Goal: Task Accomplishment & Management: Complete application form

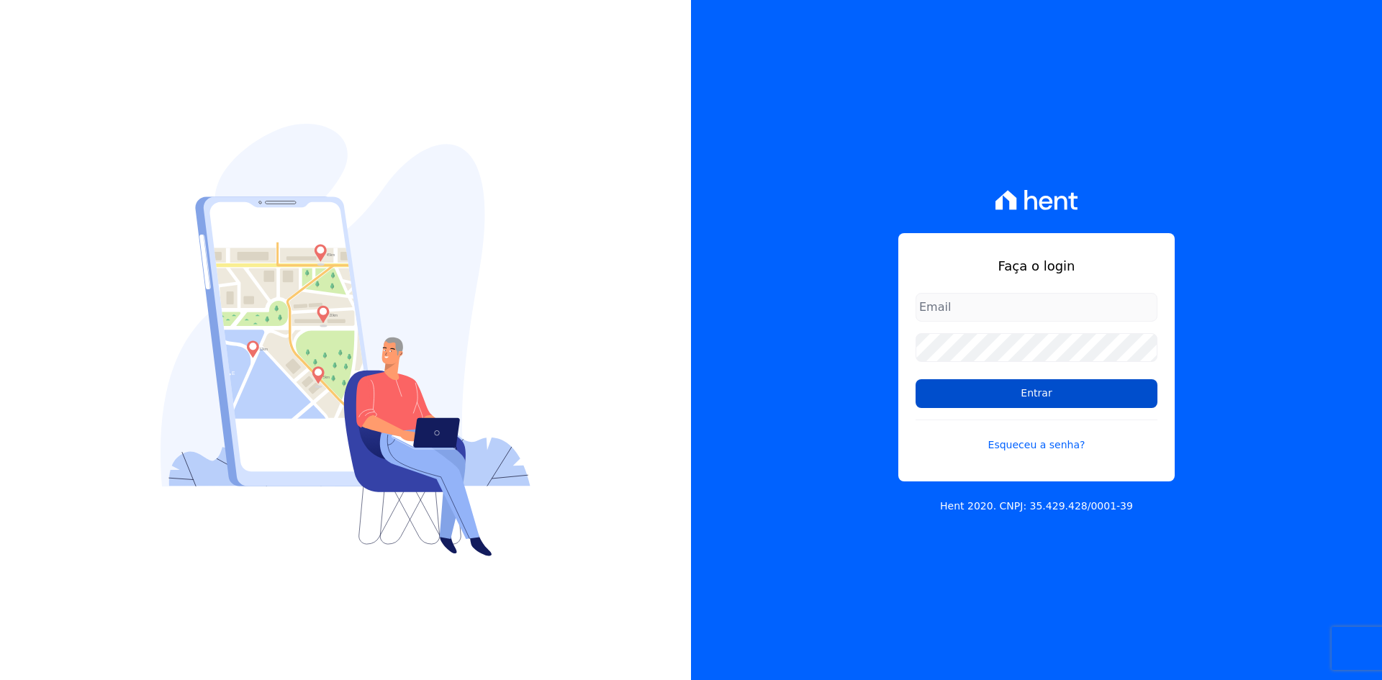
type input "contasareceber@deveck.com.br"
click at [1046, 392] on input "Entrar" at bounding box center [1037, 393] width 242 height 29
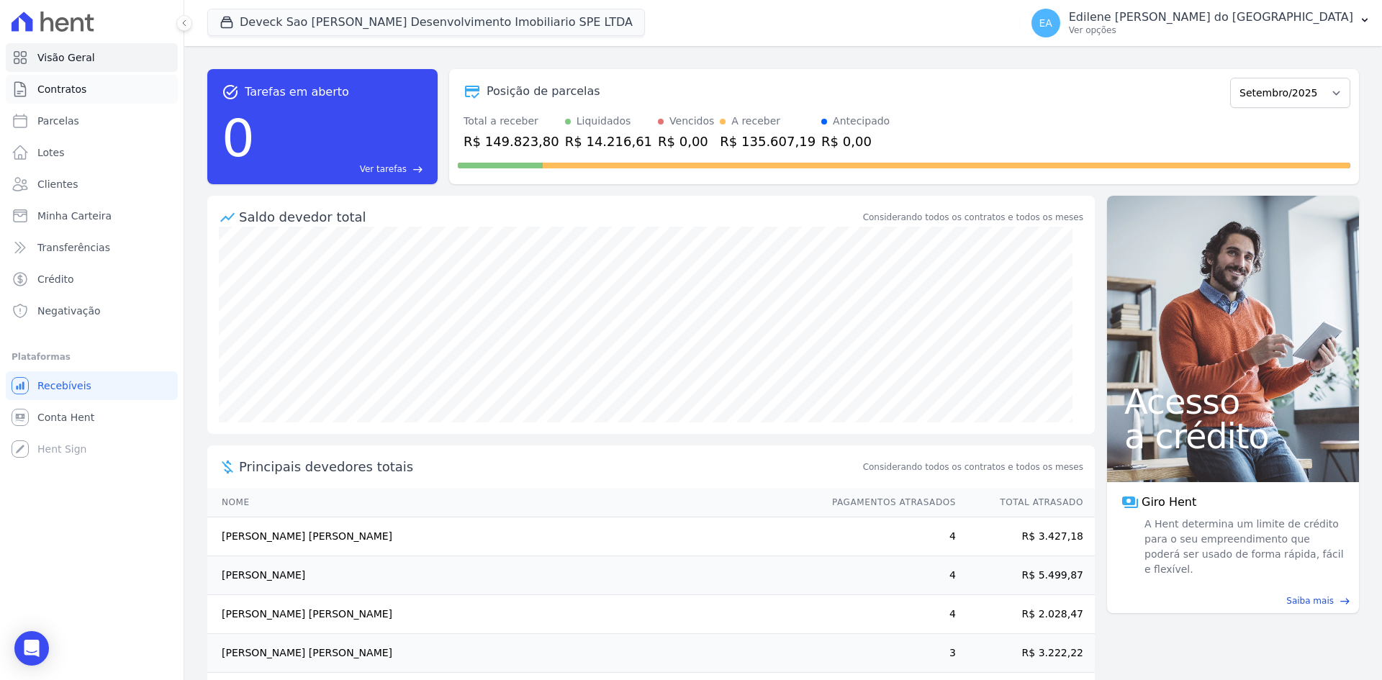
click at [75, 87] on span "Contratos" at bounding box center [61, 89] width 49 height 14
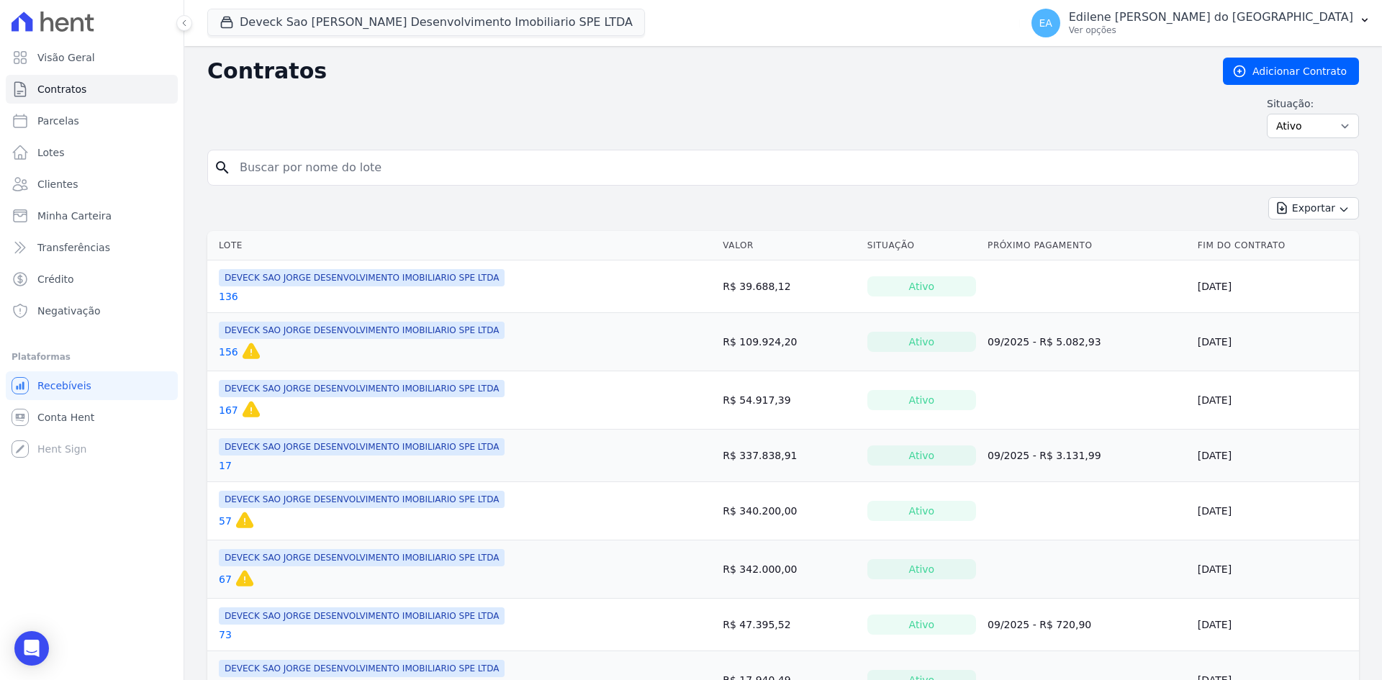
click at [301, 173] on input "search" at bounding box center [792, 167] width 1122 height 29
type input "173"
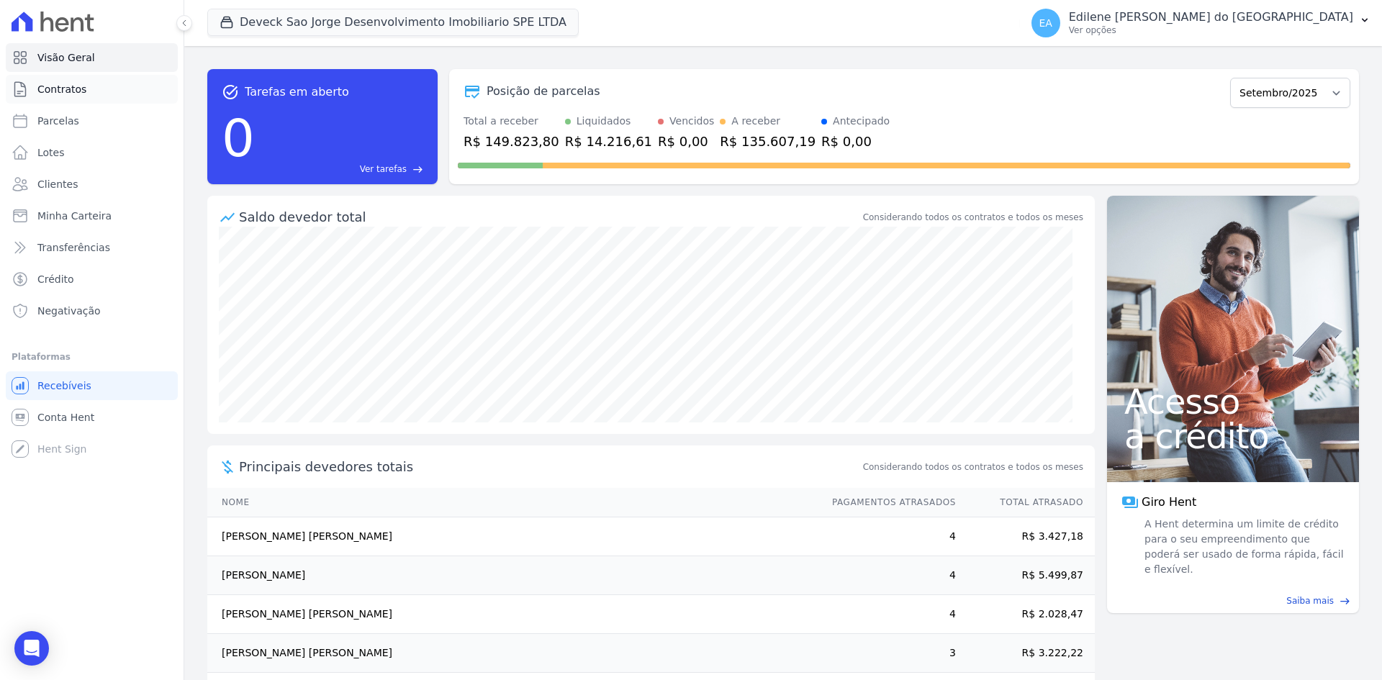
click at [69, 90] on span "Contratos" at bounding box center [61, 89] width 49 height 14
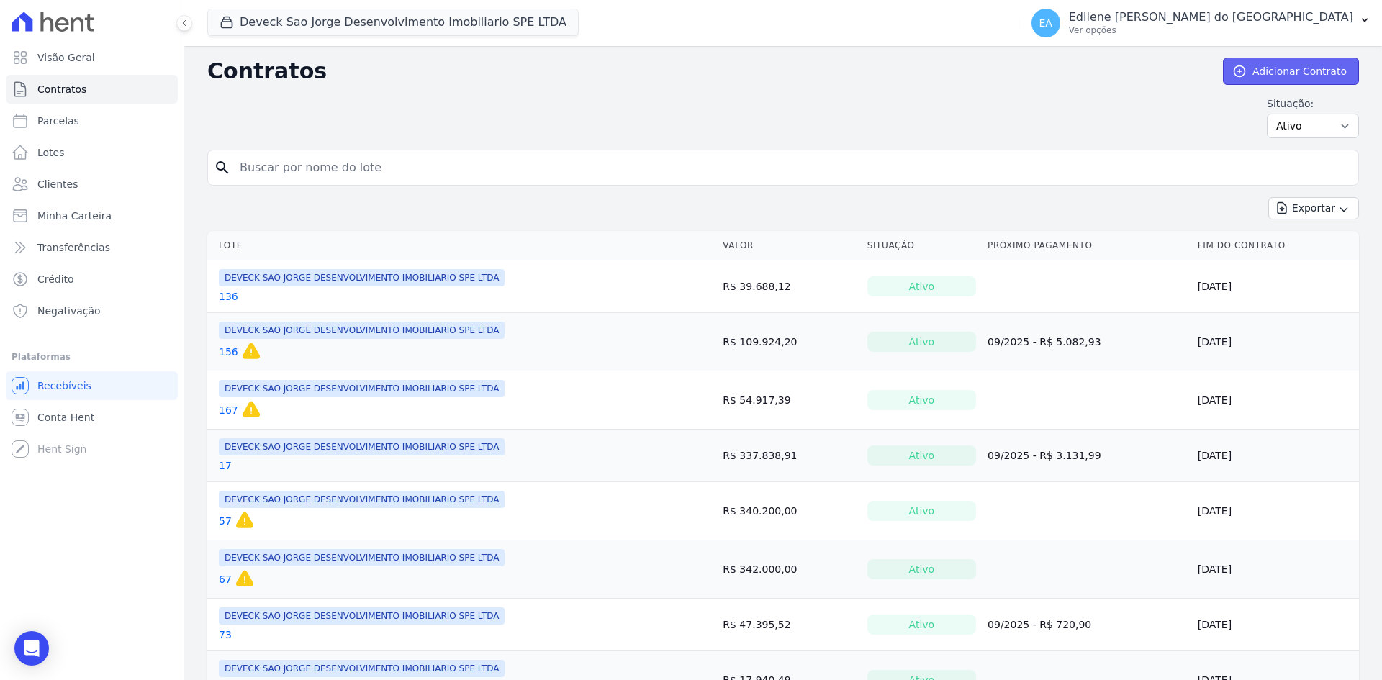
click at [1287, 66] on link "Adicionar Contrato" at bounding box center [1291, 71] width 136 height 27
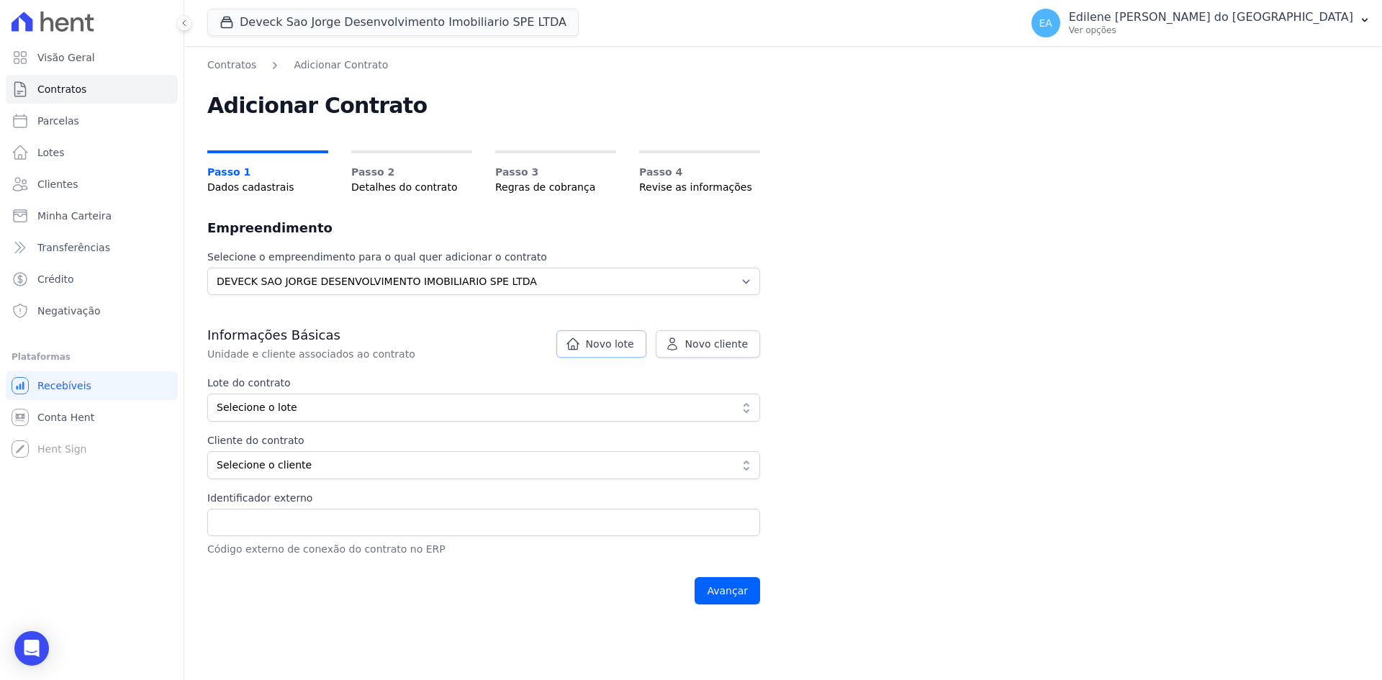
click at [612, 341] on span "Novo lote" at bounding box center [610, 344] width 48 height 14
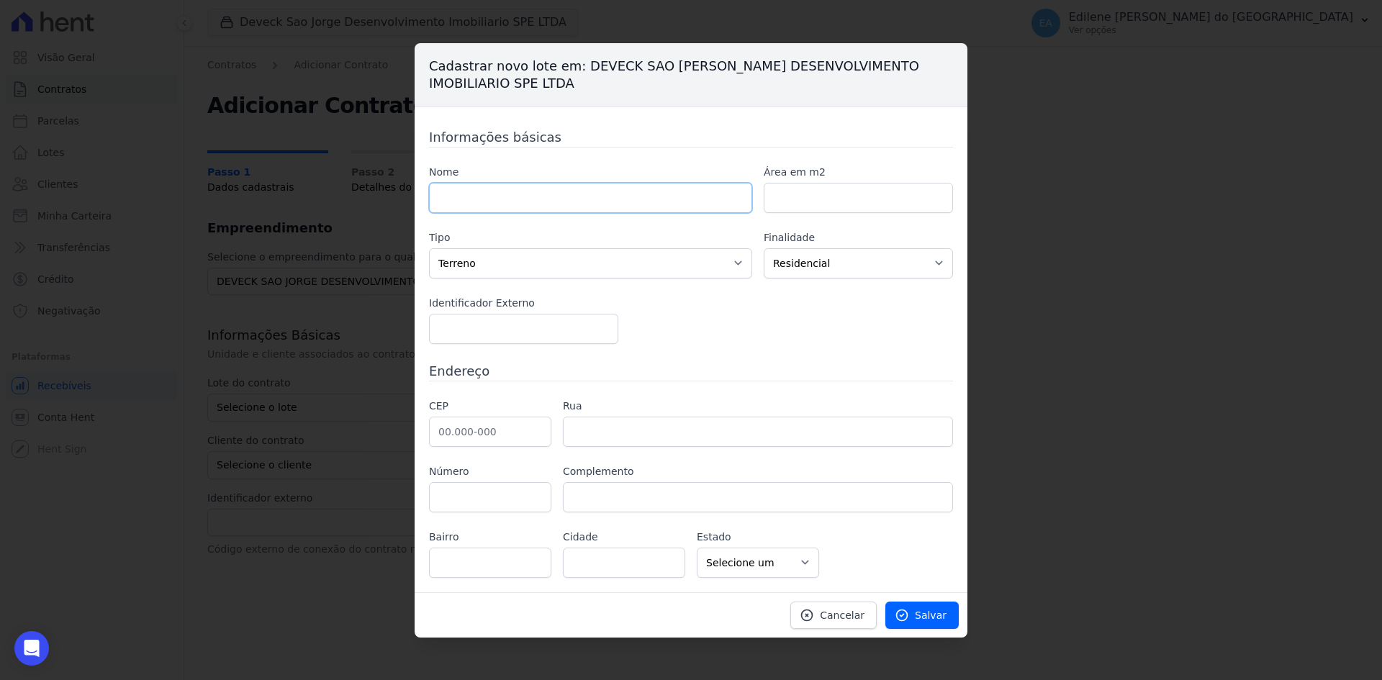
click at [626, 200] on input "text" at bounding box center [590, 198] width 323 height 30
type input "173"
click at [934, 618] on span "Salvar" at bounding box center [931, 615] width 32 height 14
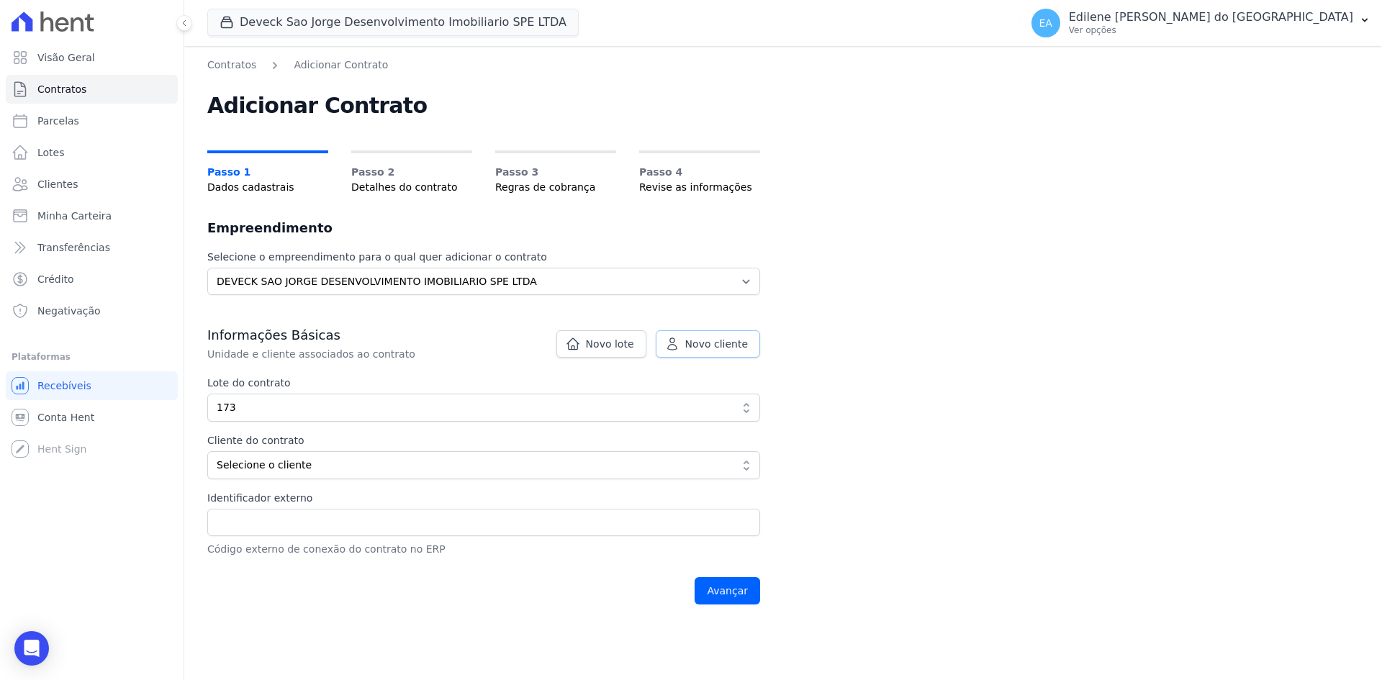
click at [721, 340] on span "Novo cliente" at bounding box center [716, 344] width 63 height 14
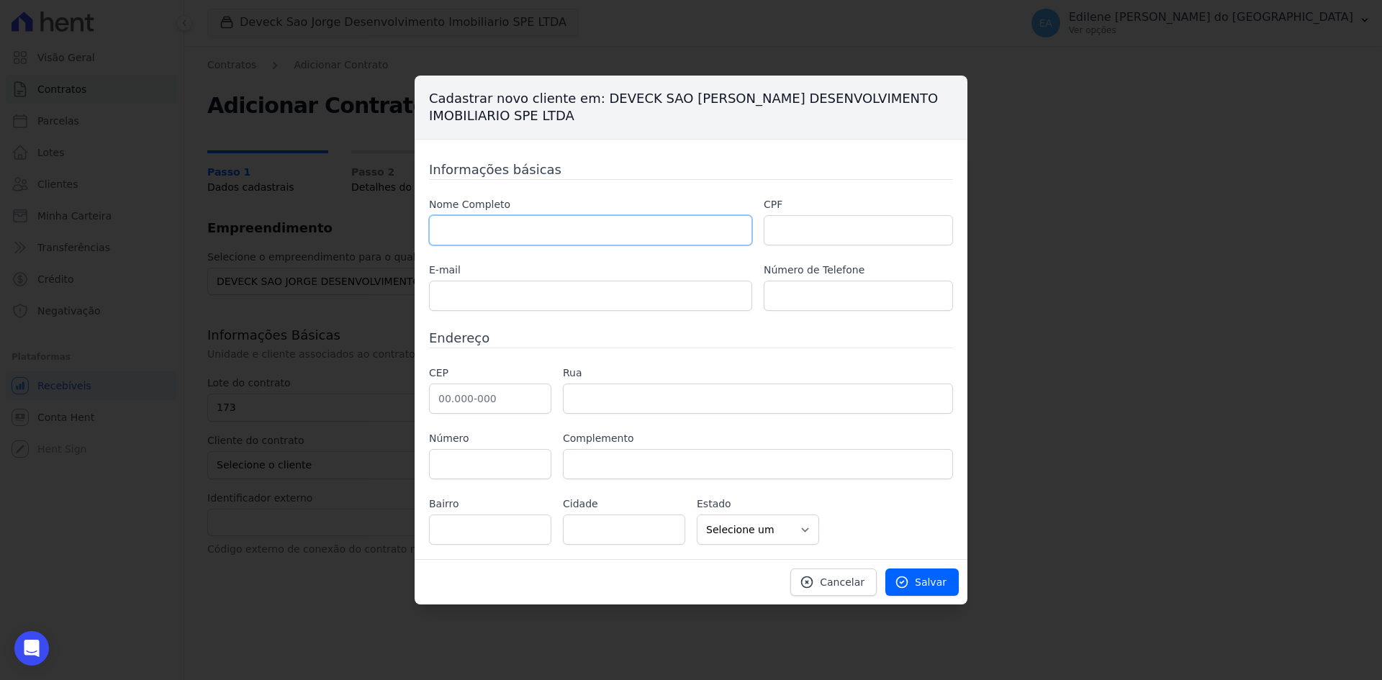
click at [496, 225] on input "text" at bounding box center [590, 230] width 323 height 30
type input "[PERSON_NAME] [PERSON_NAME] dos [PERSON_NAME]"
click at [847, 230] on input "text" at bounding box center [858, 230] width 189 height 30
type input "528.065.678-07"
click at [560, 299] on input "text" at bounding box center [590, 296] width 323 height 30
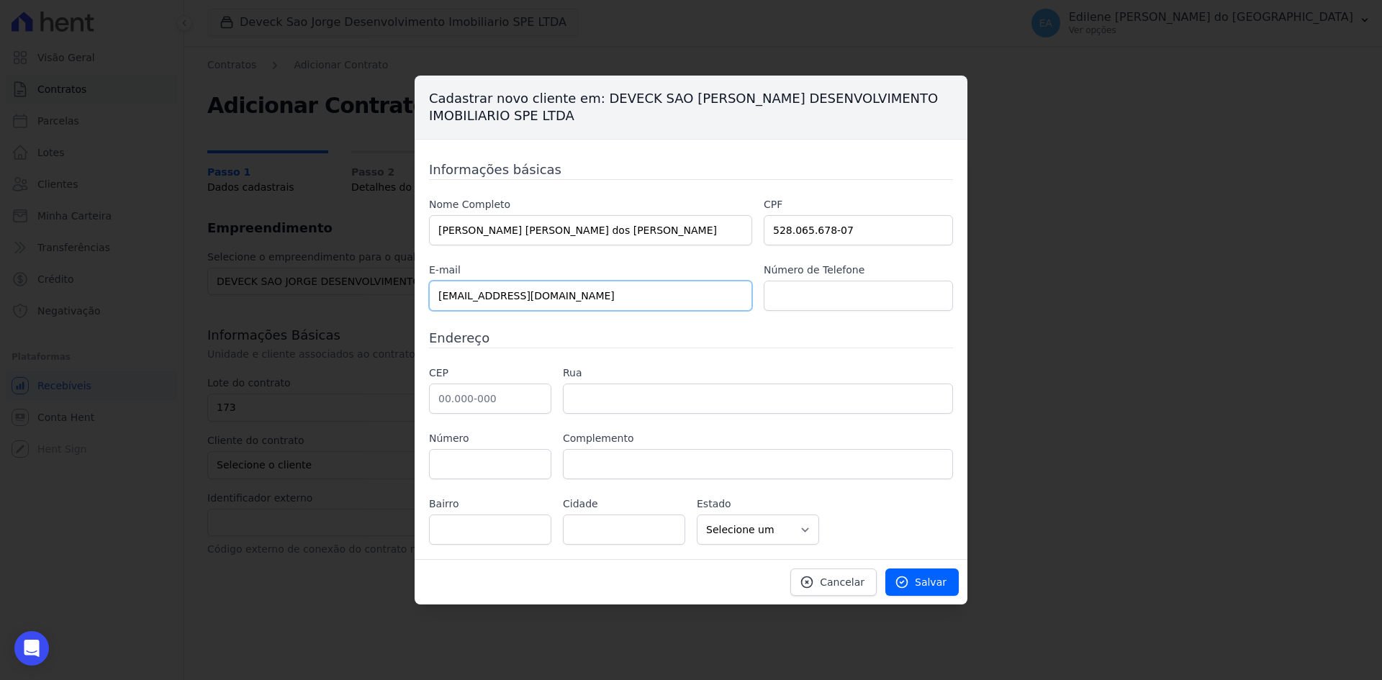
type input "[EMAIL_ADDRESS][DOMAIN_NAME]"
click at [891, 302] on input "text" at bounding box center [858, 296] width 189 height 30
type input "94883-7795"
click at [474, 402] on input "text" at bounding box center [490, 399] width 122 height 30
type input "06.216-160"
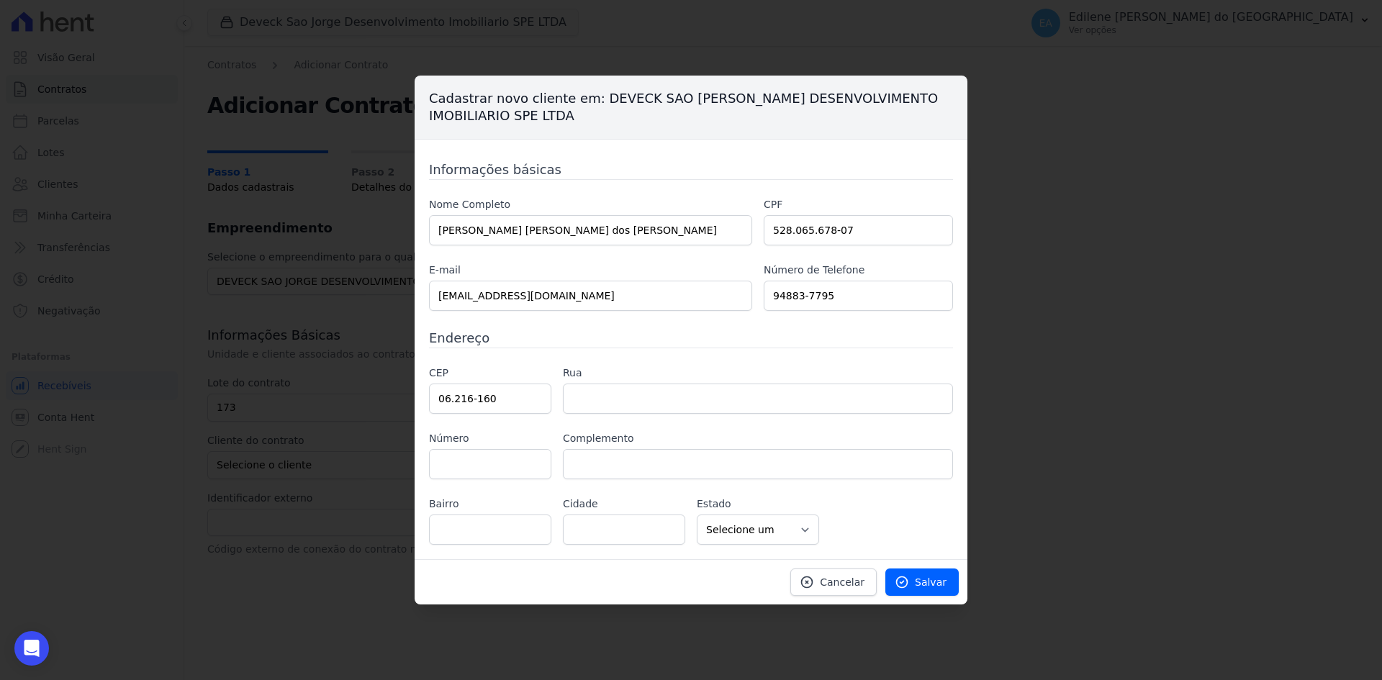
type input "Rua Jubair Celestino"
type input "Presidente Altino"
type input "Osasco"
select select "SP"
type input "195"
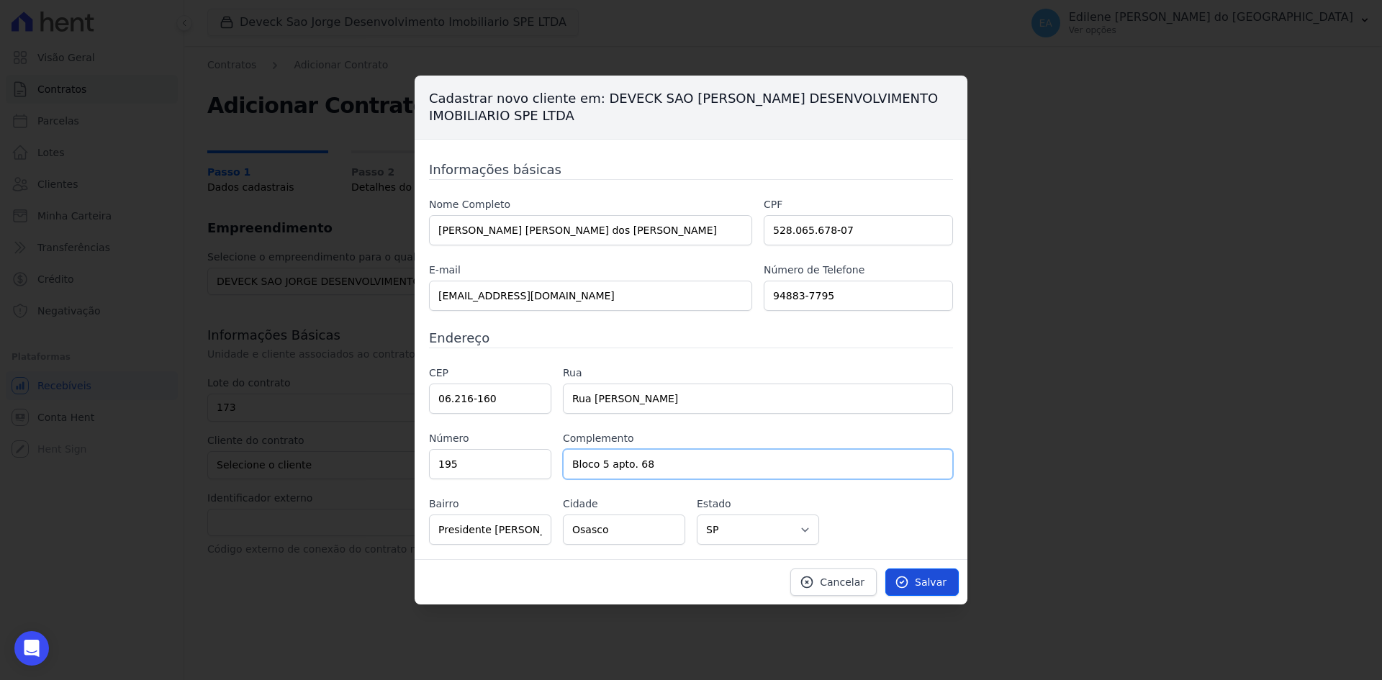
type input "Bloco 5 apto. 68"
click at [926, 586] on span "Salvar" at bounding box center [931, 582] width 32 height 14
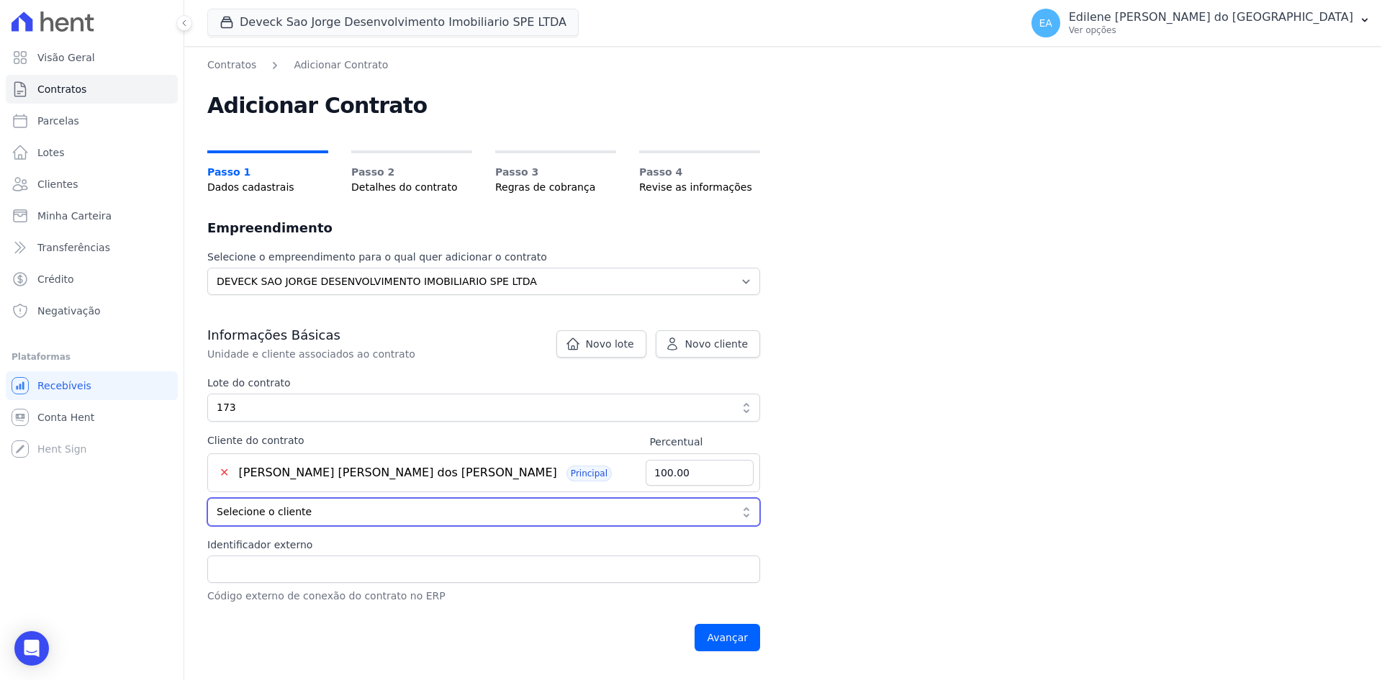
click at [749, 513] on button "Selecione o cliente" at bounding box center [483, 512] width 553 height 28
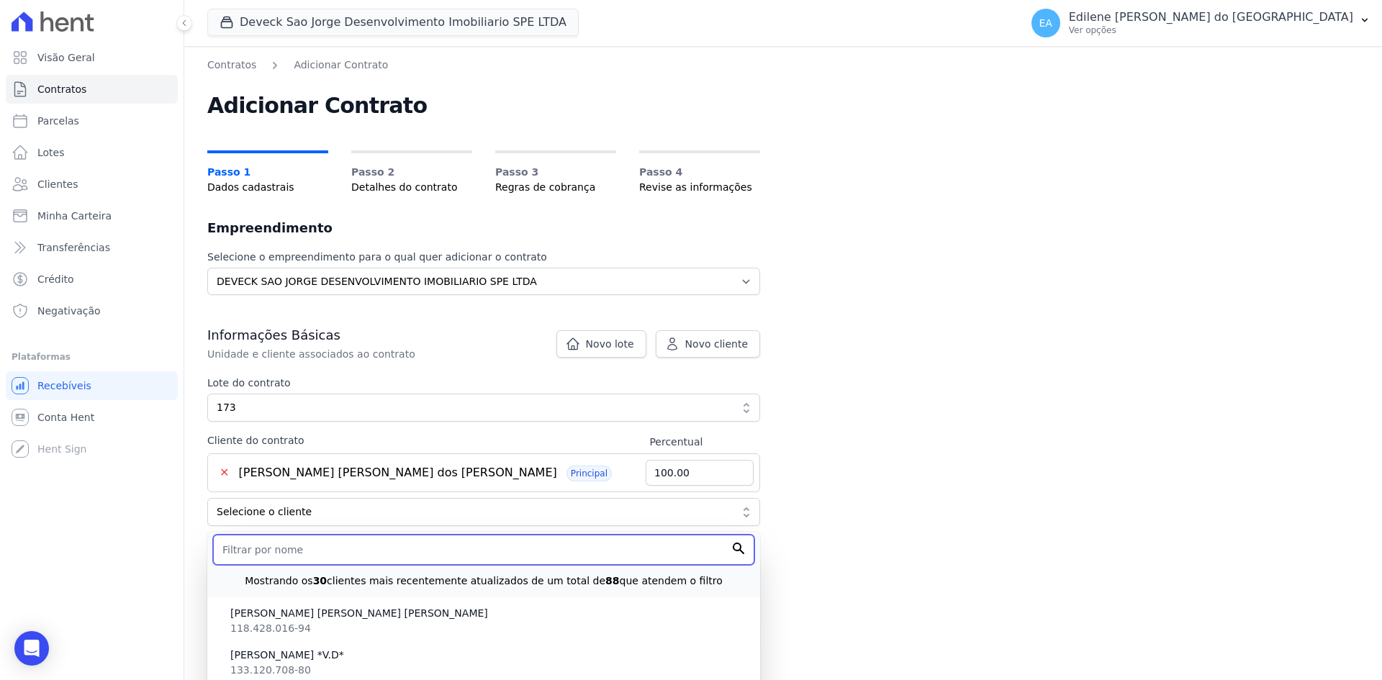
click at [378, 549] on input "text" at bounding box center [483, 550] width 541 height 30
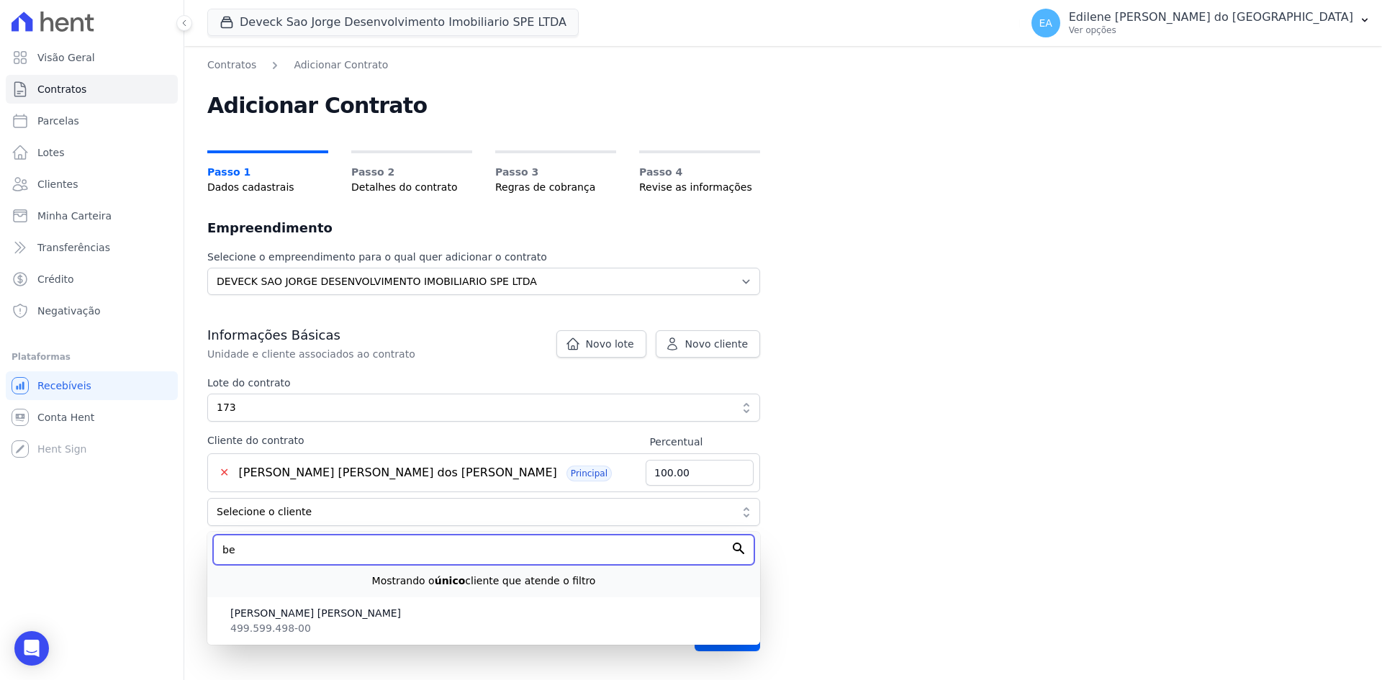
type input "b"
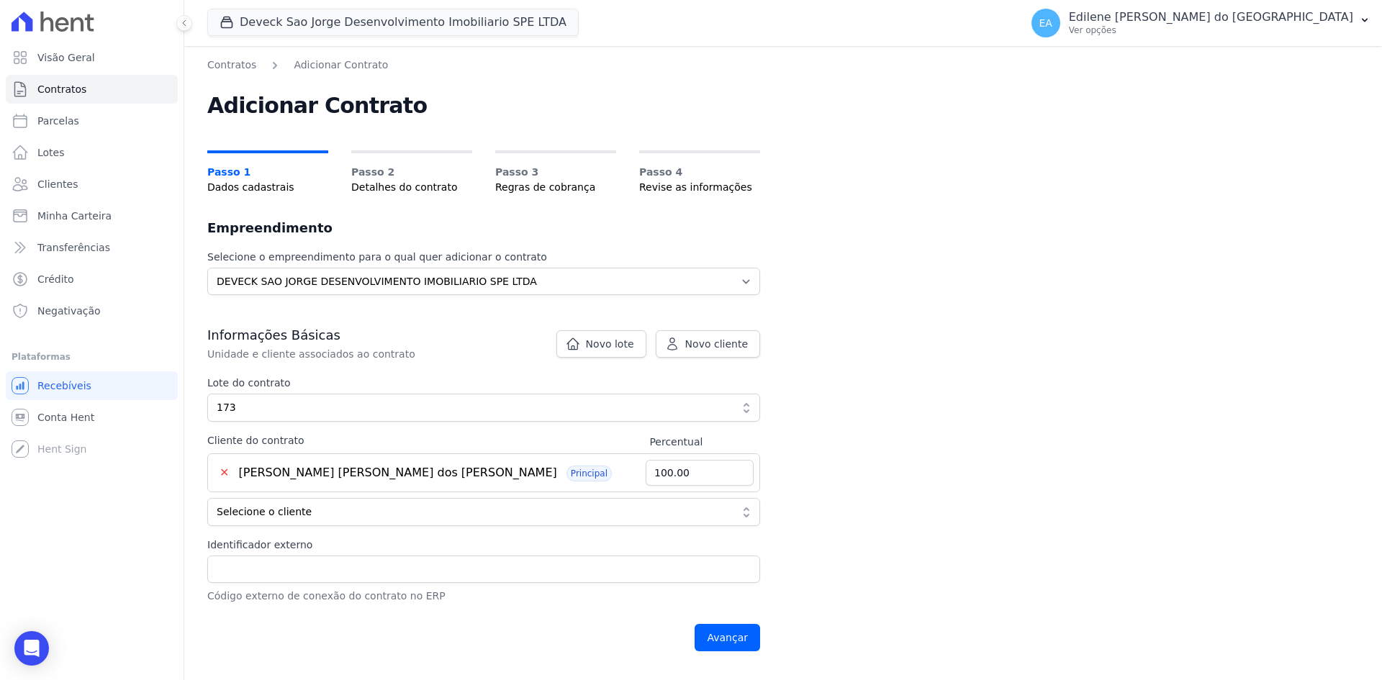
click at [872, 564] on div "Contratos Adicionar Contrato Adicionar Contrato Passo 1 Dados cadastrais Passo …" at bounding box center [783, 363] width 1198 height 634
click at [730, 637] on input "Avançar" at bounding box center [728, 637] width 66 height 27
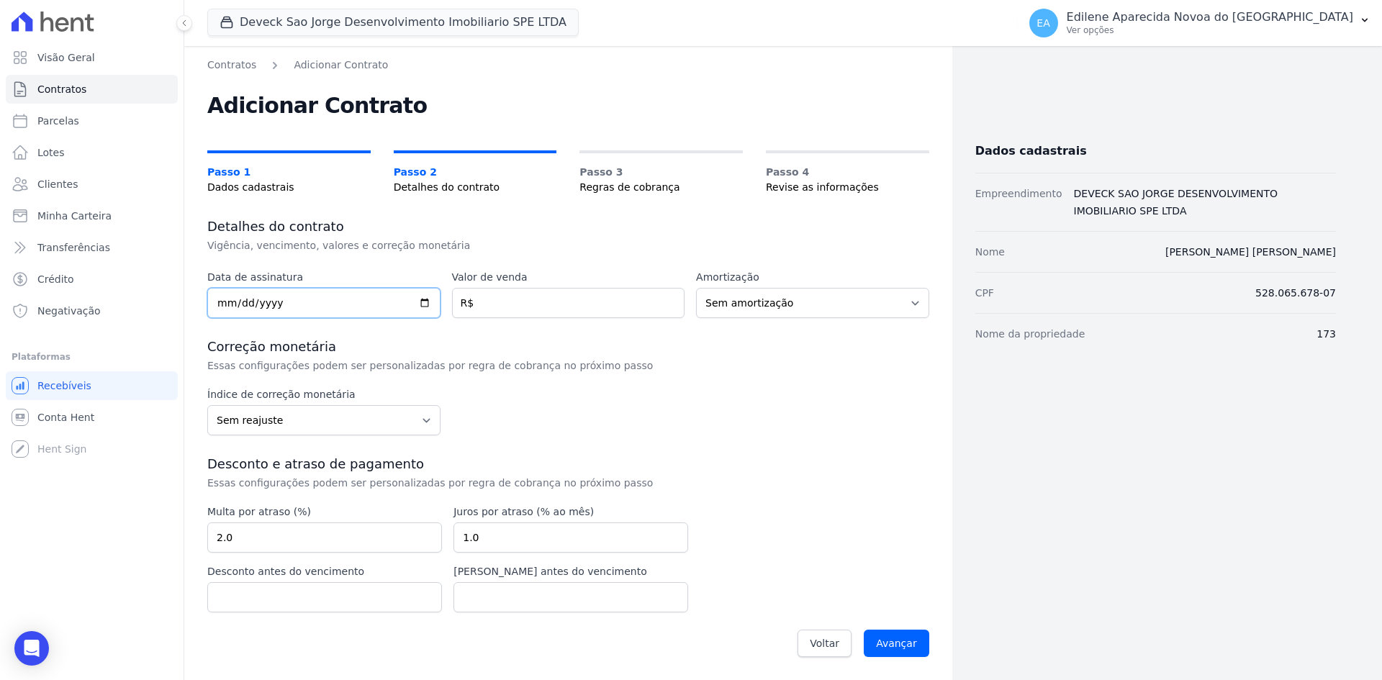
click at [290, 298] on input "date" at bounding box center [323, 303] width 233 height 30
type input "2025-06-29"
click at [554, 304] on input "number" at bounding box center [568, 303] width 233 height 30
type input "12376.74"
click at [423, 418] on select "Sem reajuste Média dos últimos 12 meses acumulado de INCCM Média dos últimos 12…" at bounding box center [323, 420] width 233 height 30
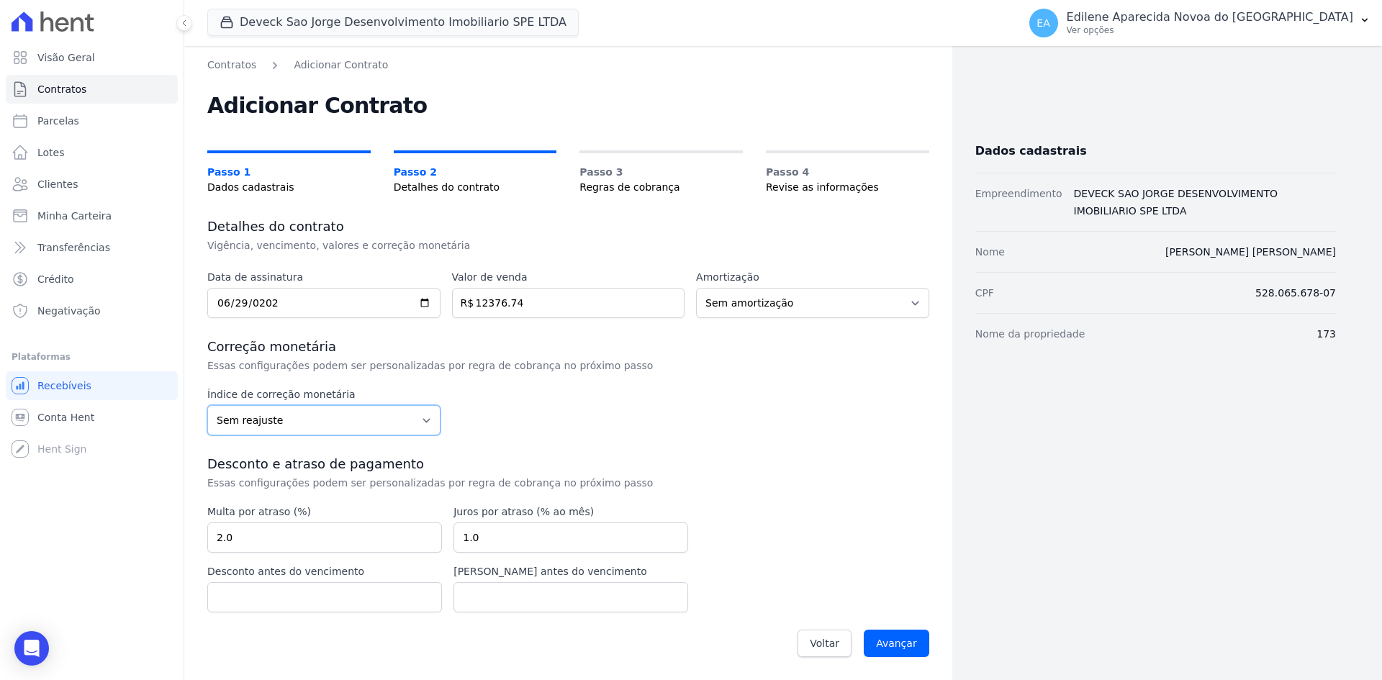
select select "inccdi"
click at [207, 405] on select "Sem reajuste Média dos últimos 12 meses acumulado de INCCM Média dos últimos 12…" at bounding box center [323, 420] width 233 height 30
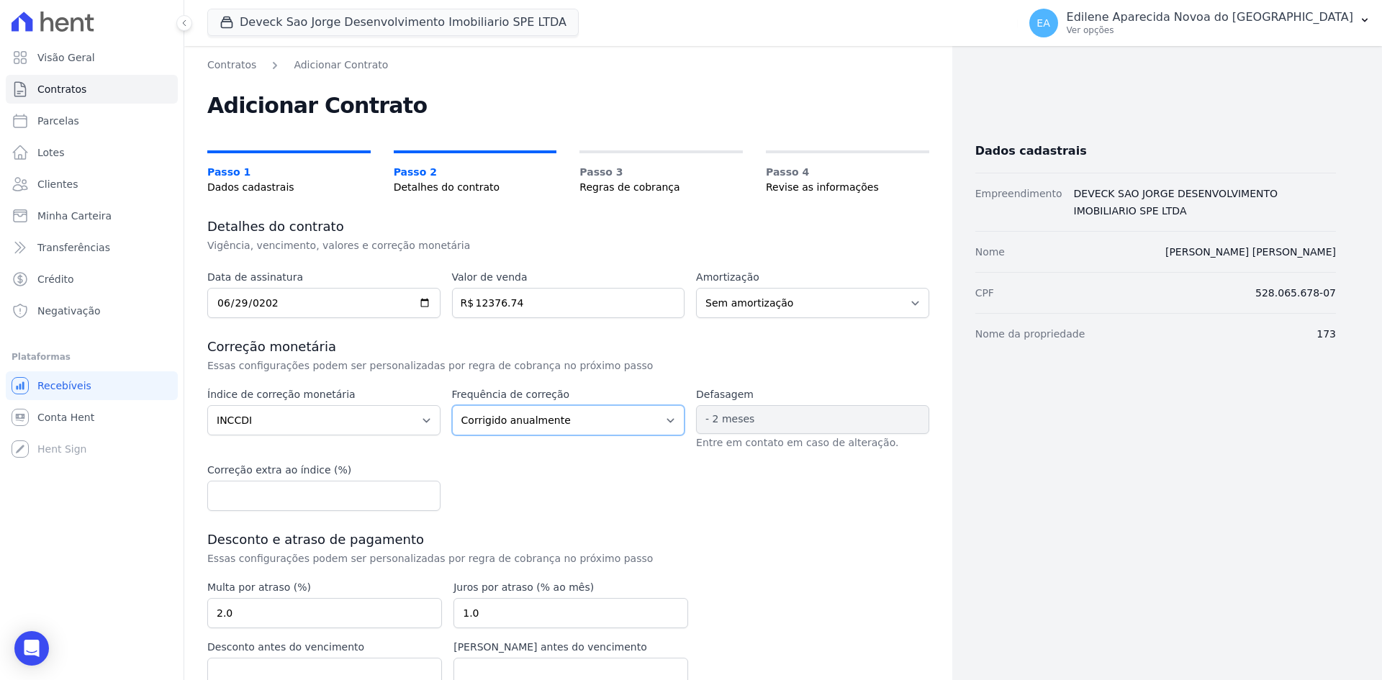
drag, startPoint x: 659, startPoint y: 420, endPoint x: 633, endPoint y: 425, distance: 27.3
click at [660, 420] on select "Corrigido semestralmente Corrigido mensalmente Corrigido anualmente" at bounding box center [568, 420] width 233 height 30
select select "monthly"
click at [452, 405] on select "Corrigido semestralmente Corrigido mensalmente Corrigido anualmente" at bounding box center [568, 420] width 233 height 30
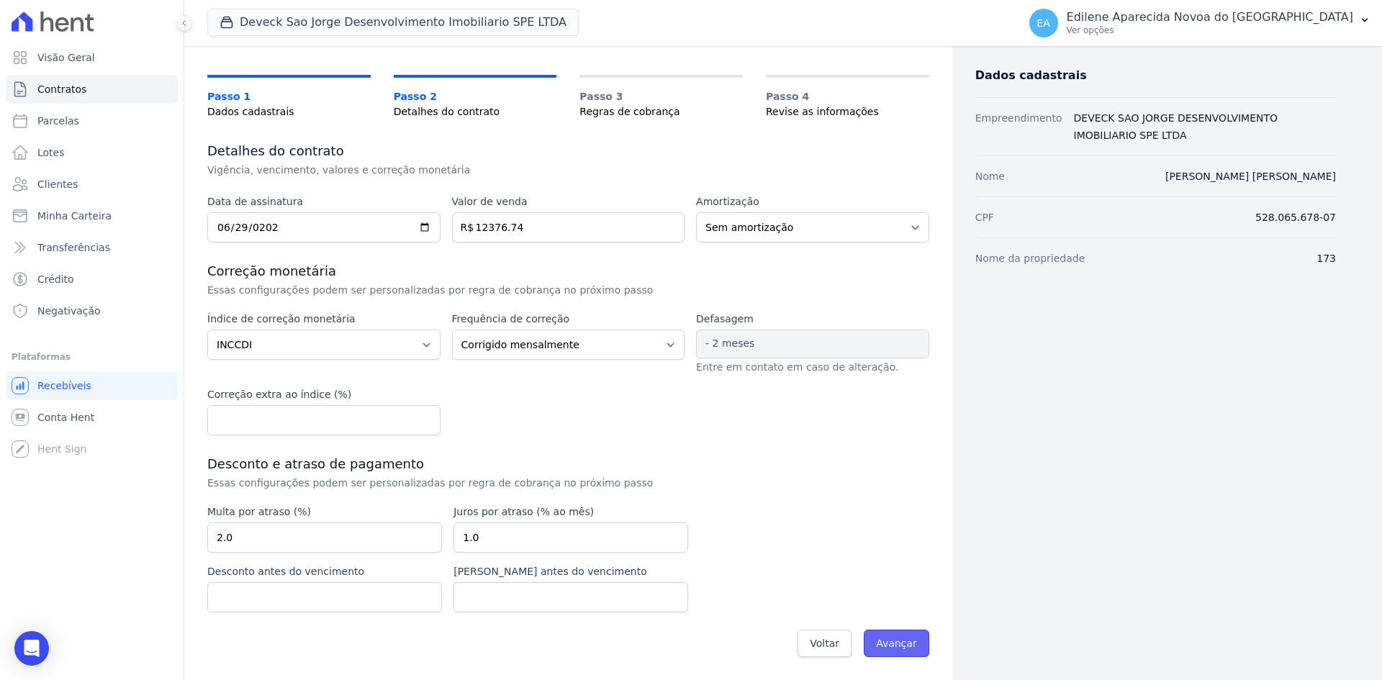
click at [883, 643] on input "Avançar" at bounding box center [897, 643] width 66 height 27
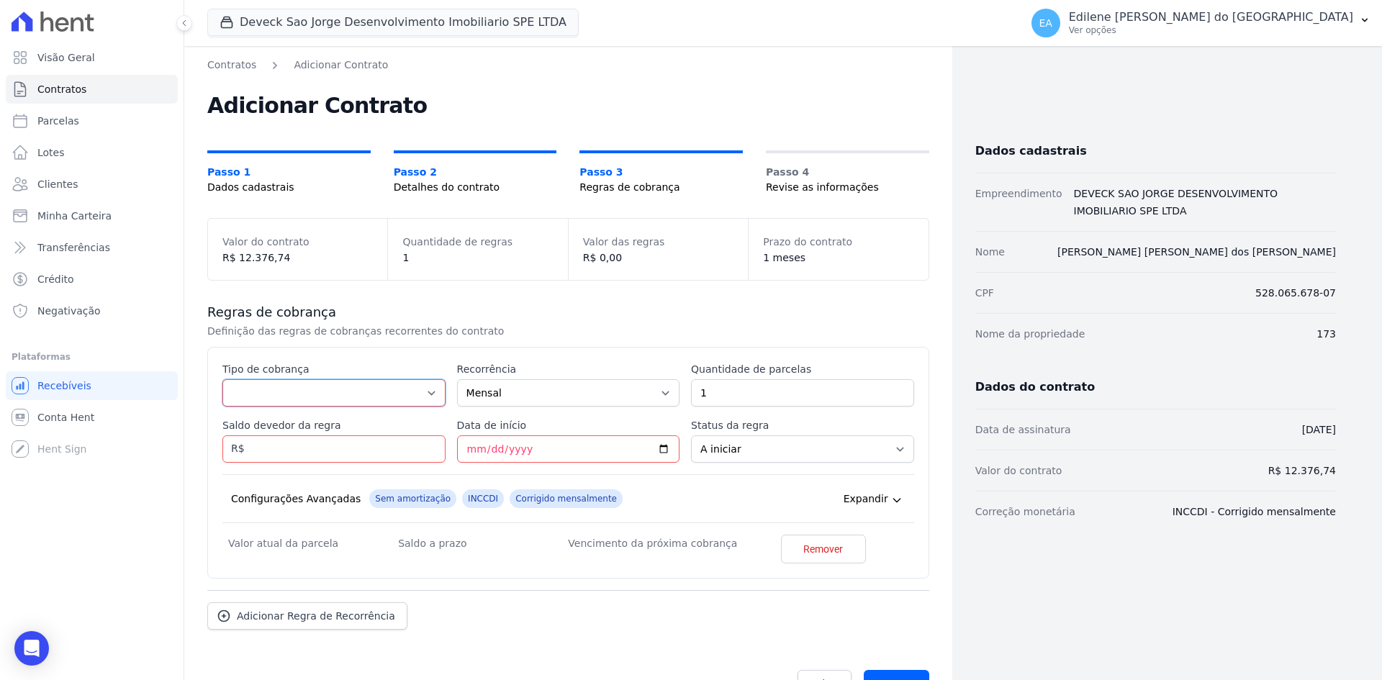
click at [433, 394] on select "Parcela Normal Entrada Sinal Intercalada Chaves Pré-chaves Pós-chaves Impostos …" at bounding box center [333, 392] width 223 height 27
select select "down_payment"
click at [222, 379] on select "Parcela Normal Entrada Sinal Intercalada Chaves Pré-chaves Pós-chaves Impostos …" at bounding box center [333, 392] width 223 height 27
click at [279, 449] on input "Saldo devedor da regra" at bounding box center [333, 449] width 223 height 27
type input "662.02"
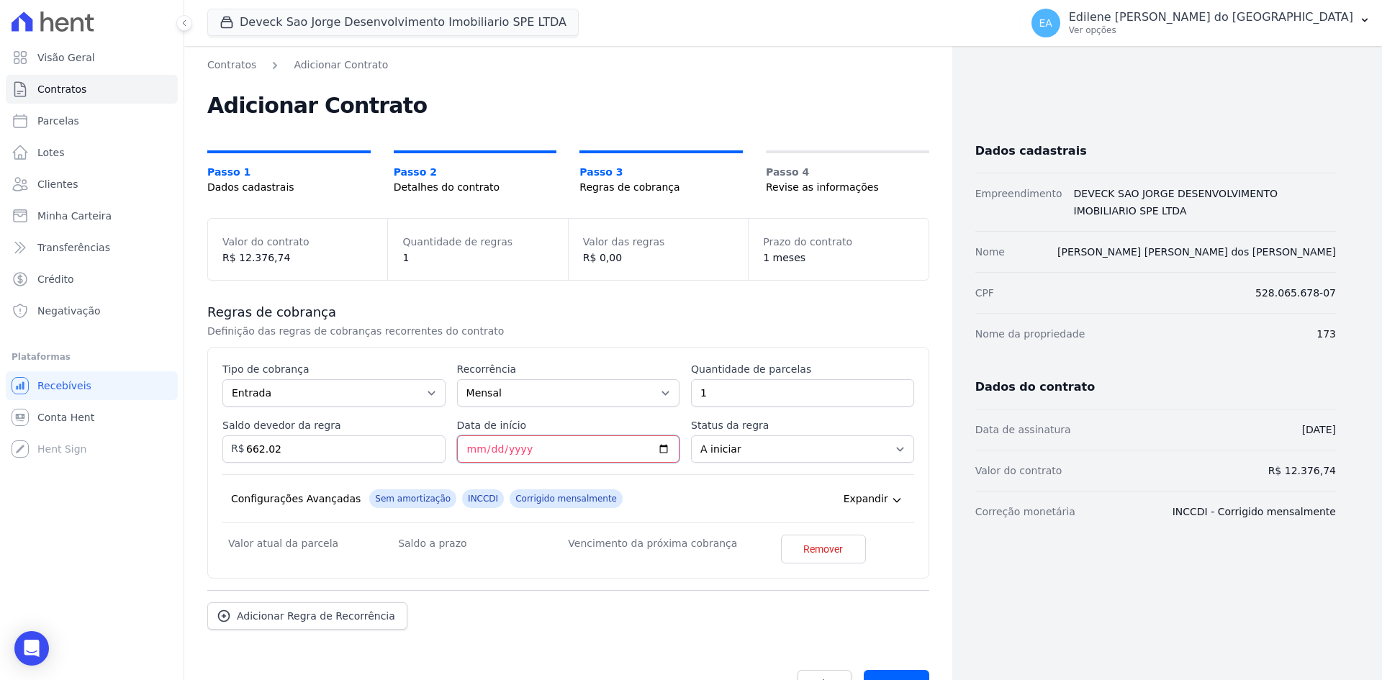
click at [548, 446] on input "Data de início" at bounding box center [568, 449] width 223 height 27
type input "2025-09-10"
click at [349, 619] on span "Adicionar Regra de Recorrência" at bounding box center [316, 620] width 158 height 14
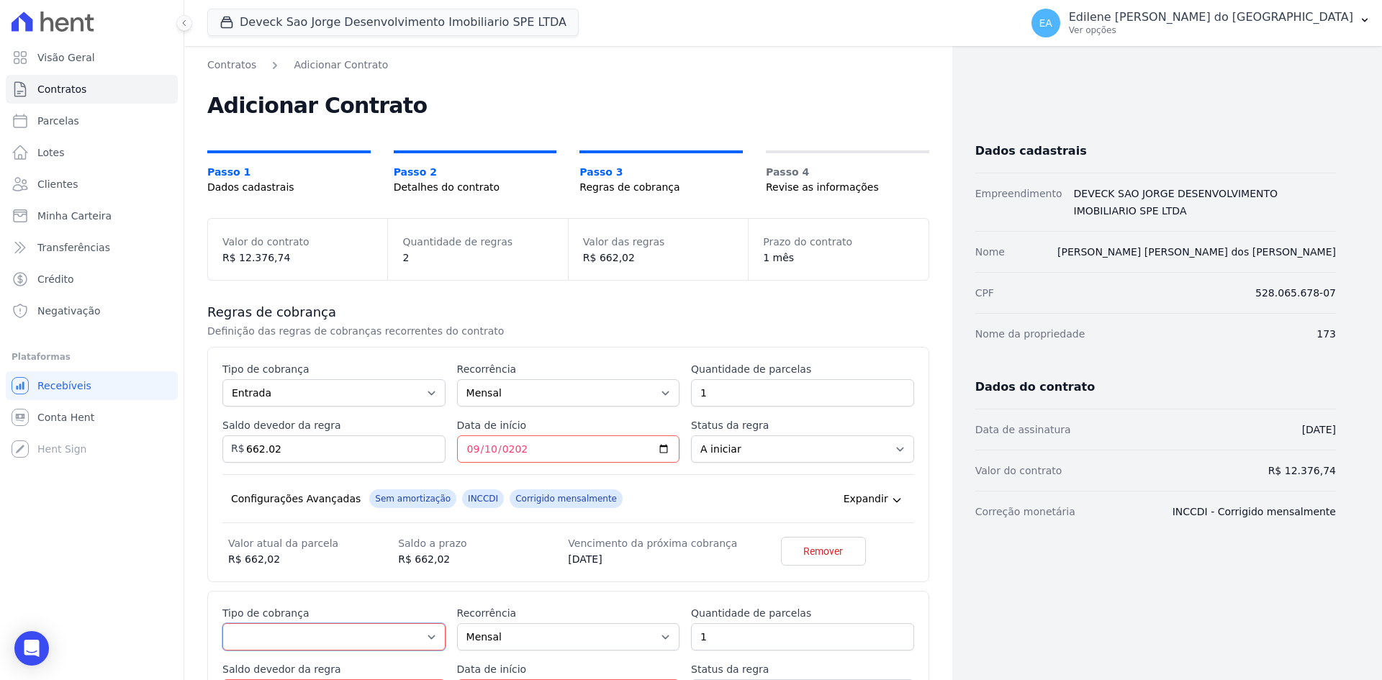
click at [432, 635] on select "Parcela Normal Entrada Sinal Intercalada Chaves Pré-chaves Pós-chaves Impostos …" at bounding box center [333, 636] width 223 height 27
select select "standard"
click at [222, 623] on select "Parcela Normal Entrada Sinal Intercalada Chaves Pré-chaves Pós-chaves Impostos …" at bounding box center [333, 636] width 223 height 27
click at [893, 631] on input "2" at bounding box center [802, 636] width 223 height 27
click at [893, 631] on input "3" at bounding box center [802, 636] width 223 height 27
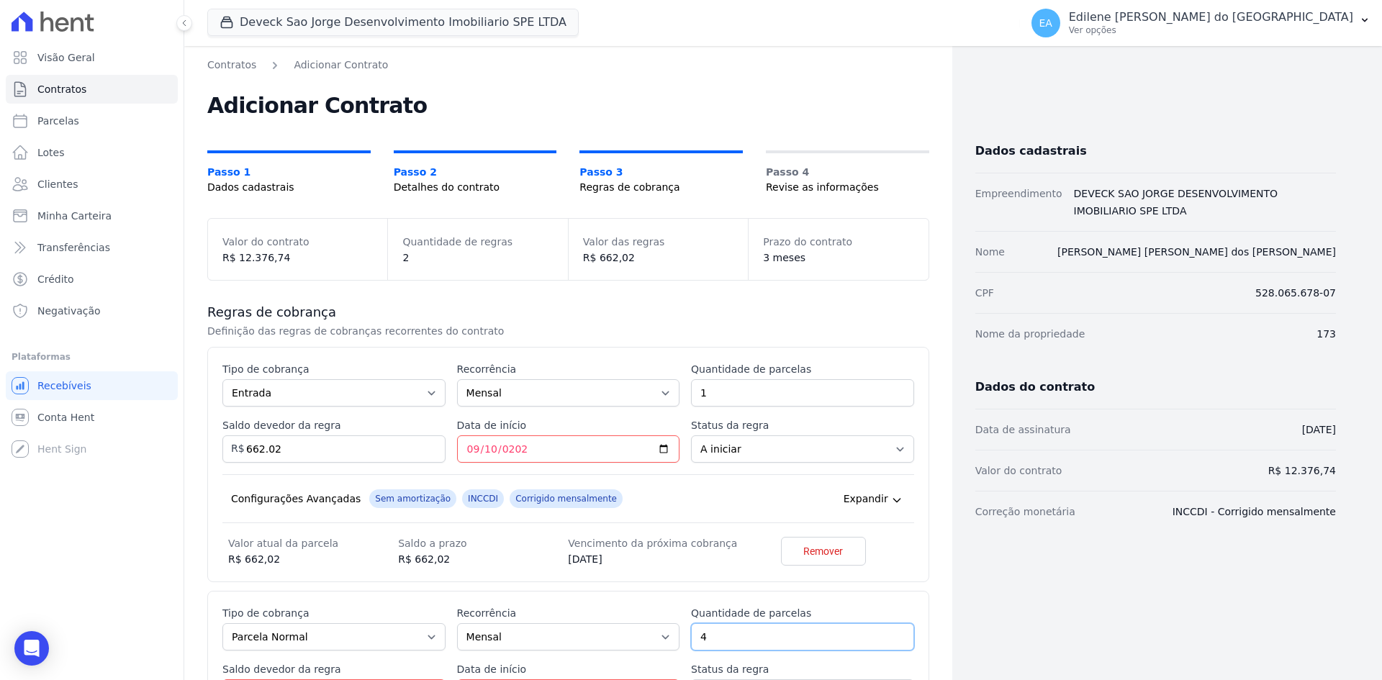
click at [893, 631] on input "4" at bounding box center [802, 636] width 223 height 27
click at [893, 631] on input "5" at bounding box center [802, 636] width 223 height 27
type input "6"
click at [894, 631] on input "6" at bounding box center [802, 636] width 223 height 27
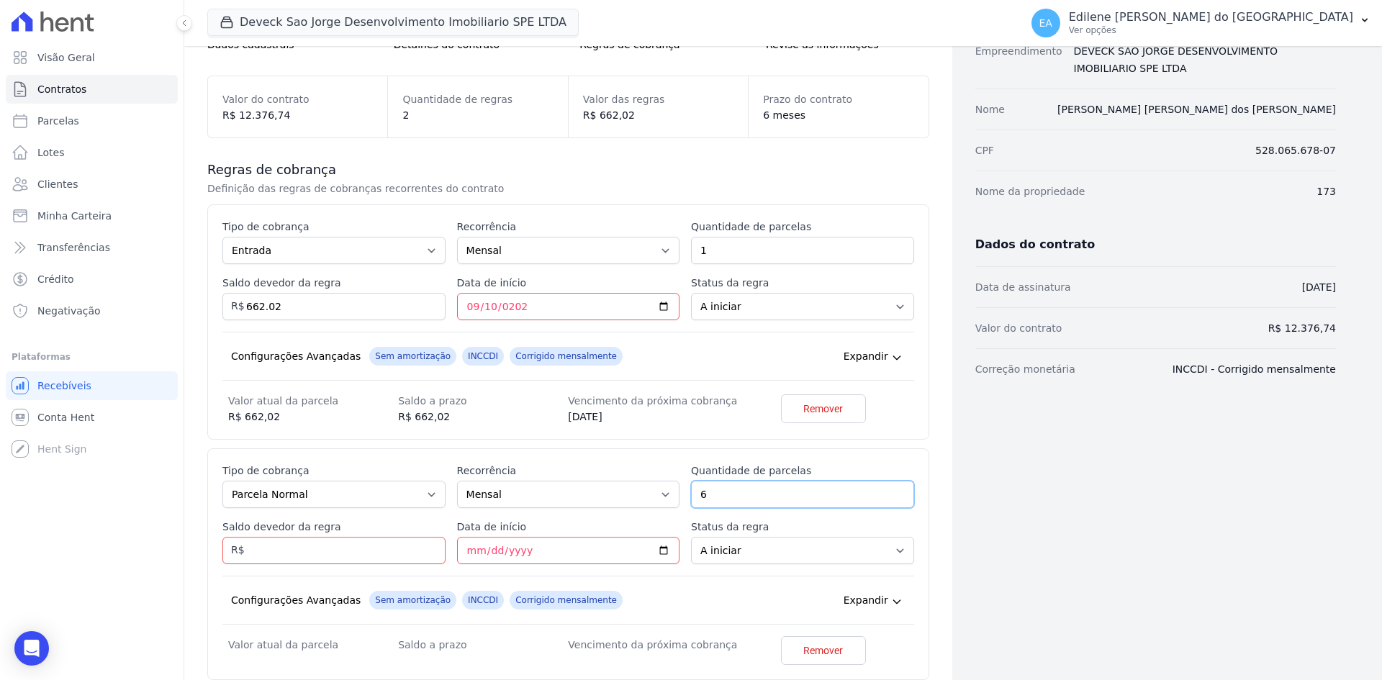
scroll to position [144, 0]
click at [325, 549] on input "Saldo devedor da regra" at bounding box center [333, 549] width 223 height 27
type input "1"
type input "6714.72"
click at [507, 545] on input "Data de início" at bounding box center [568, 549] width 223 height 27
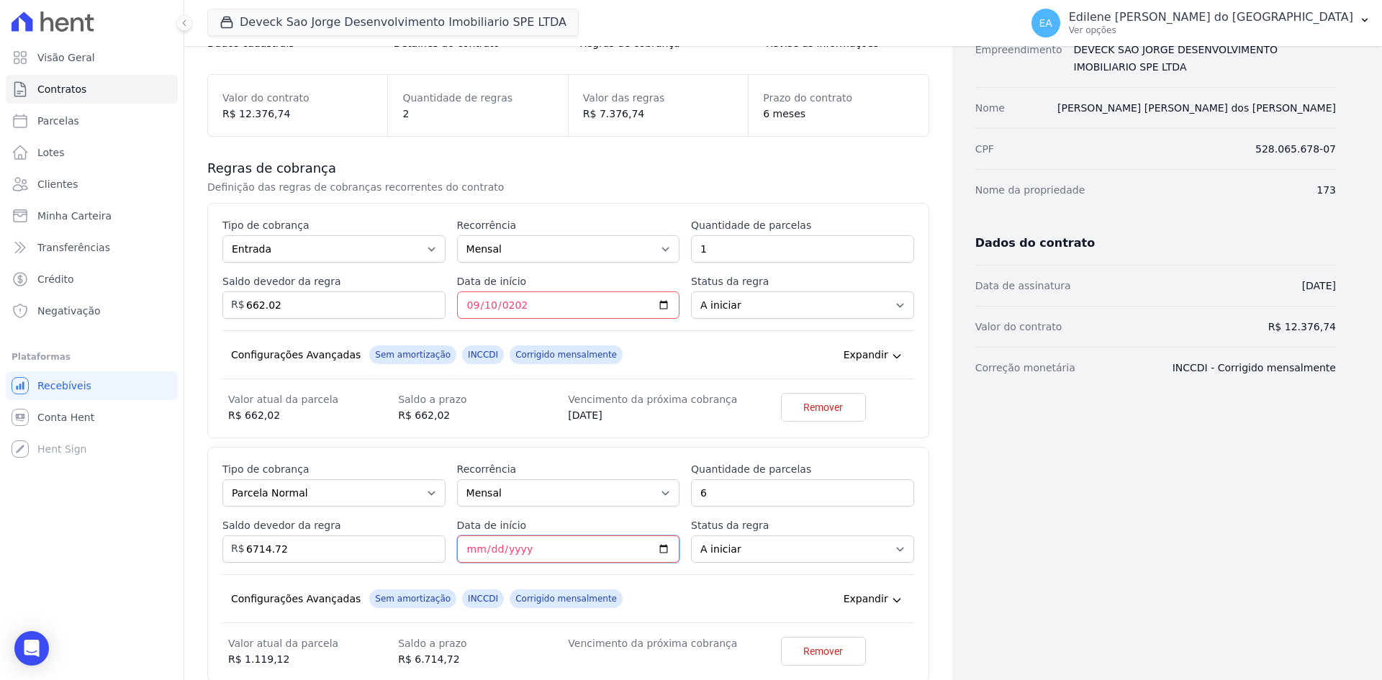
click at [474, 550] on input "Data de início" at bounding box center [568, 549] width 223 height 27
type input "2025-10-10"
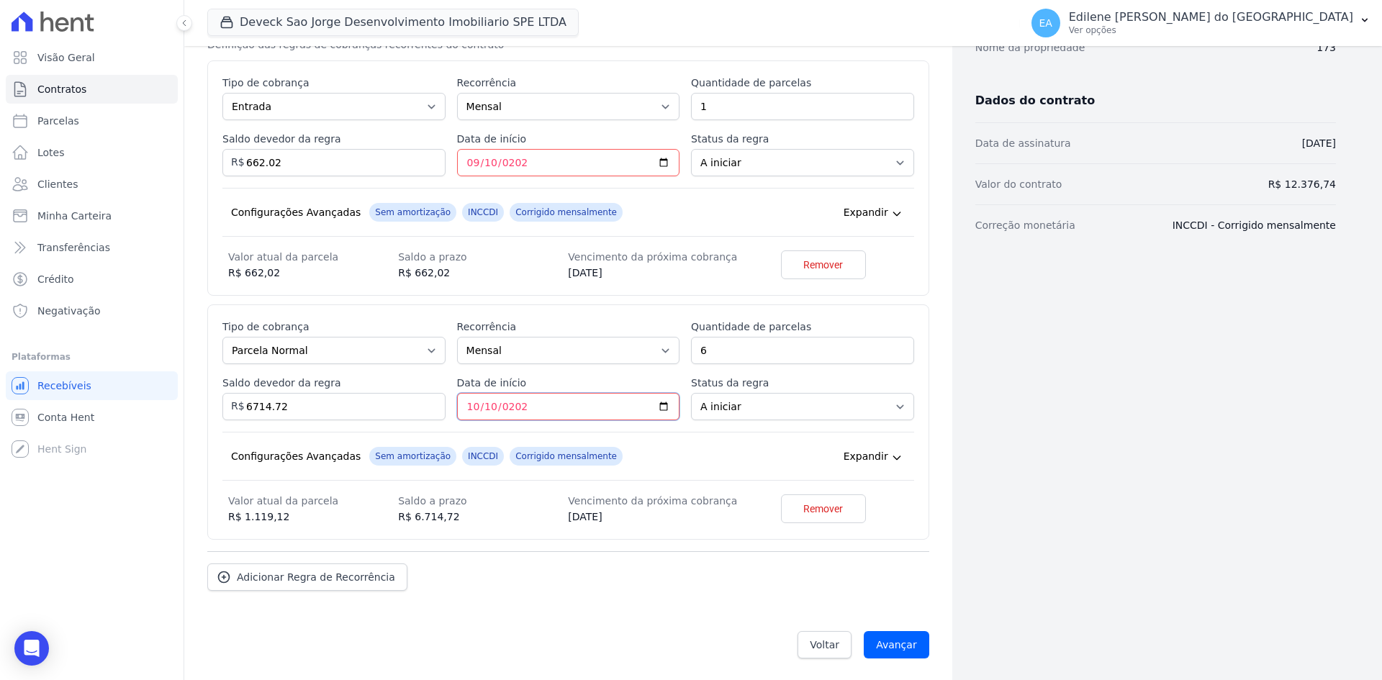
scroll to position [288, 0]
click at [885, 642] on input "Avançar" at bounding box center [897, 643] width 66 height 27
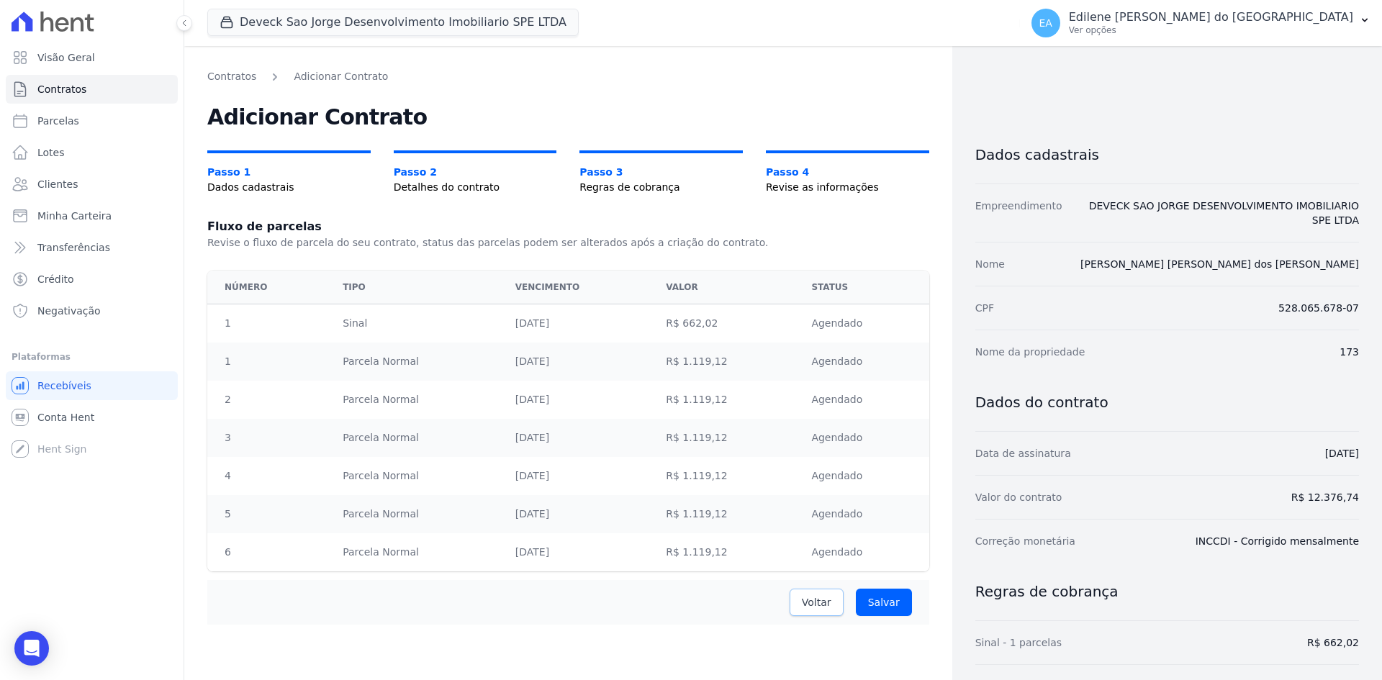
click at [811, 605] on span "Voltar" at bounding box center [817, 602] width 30 height 14
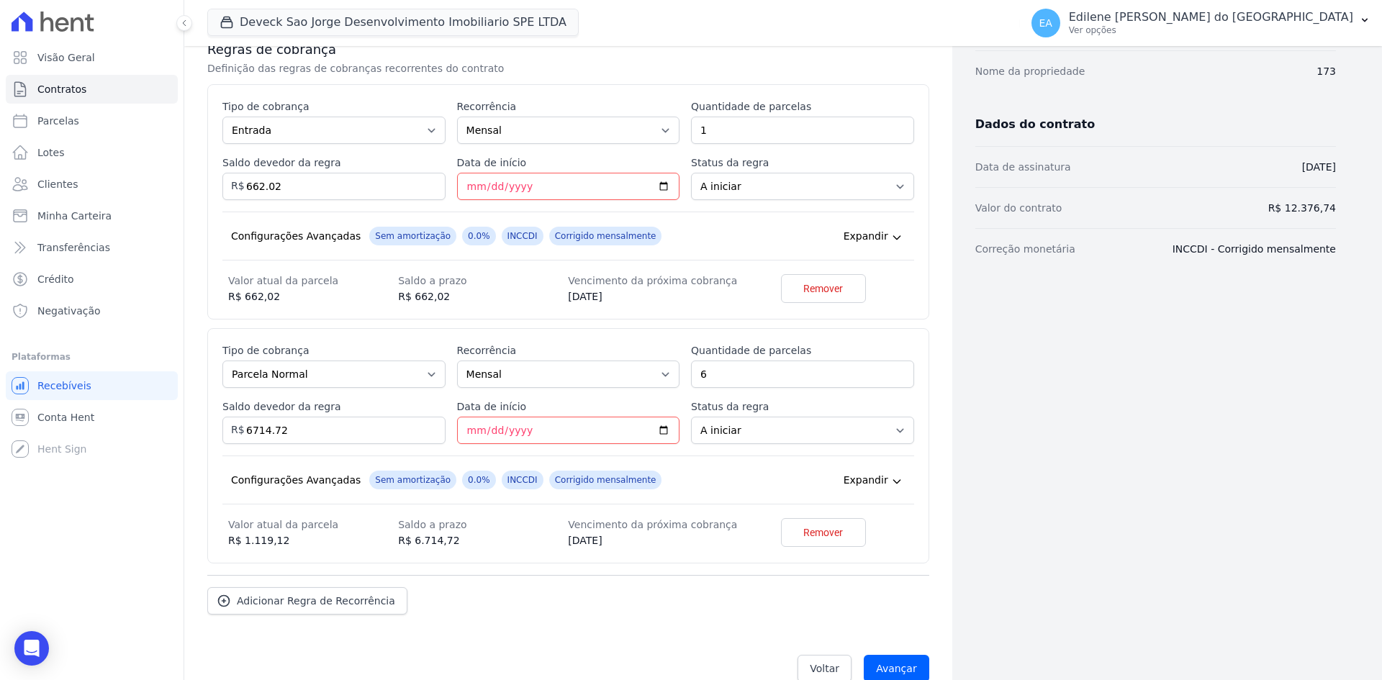
scroll to position [288, 0]
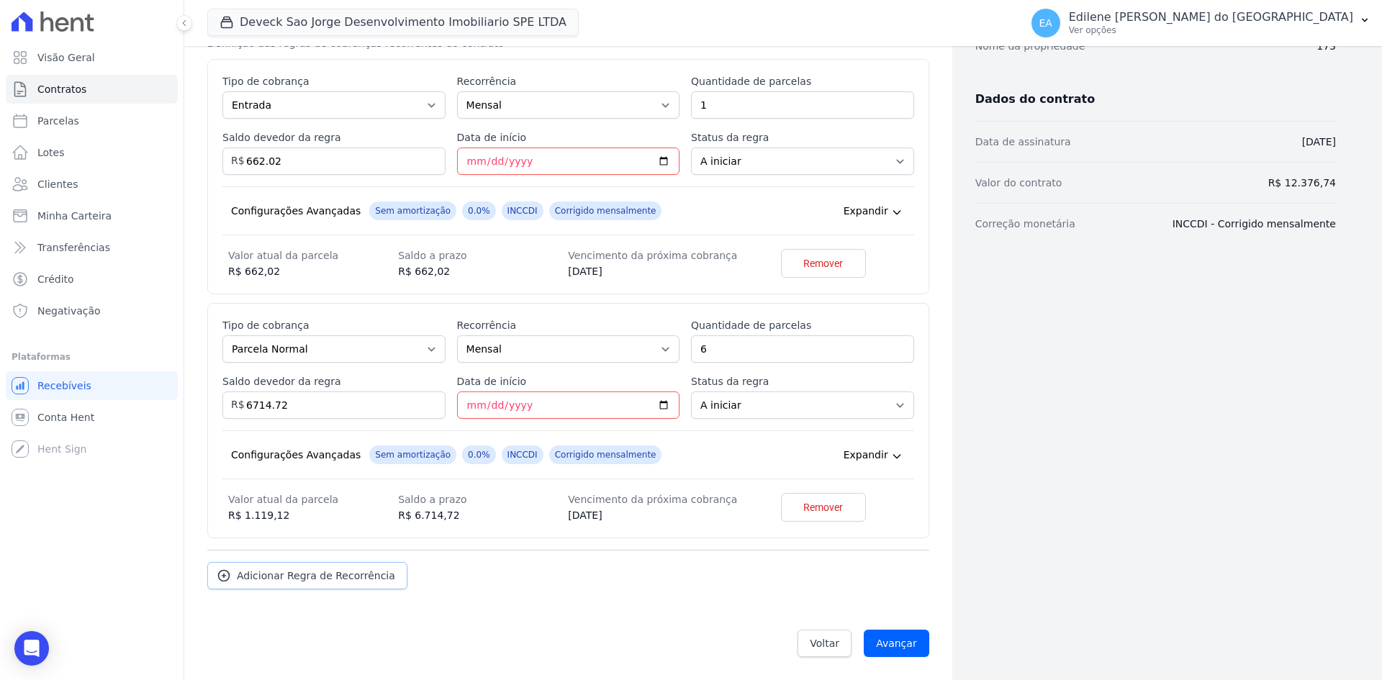
click at [324, 577] on span "Adicionar Regra de Recorrência" at bounding box center [316, 576] width 158 height 14
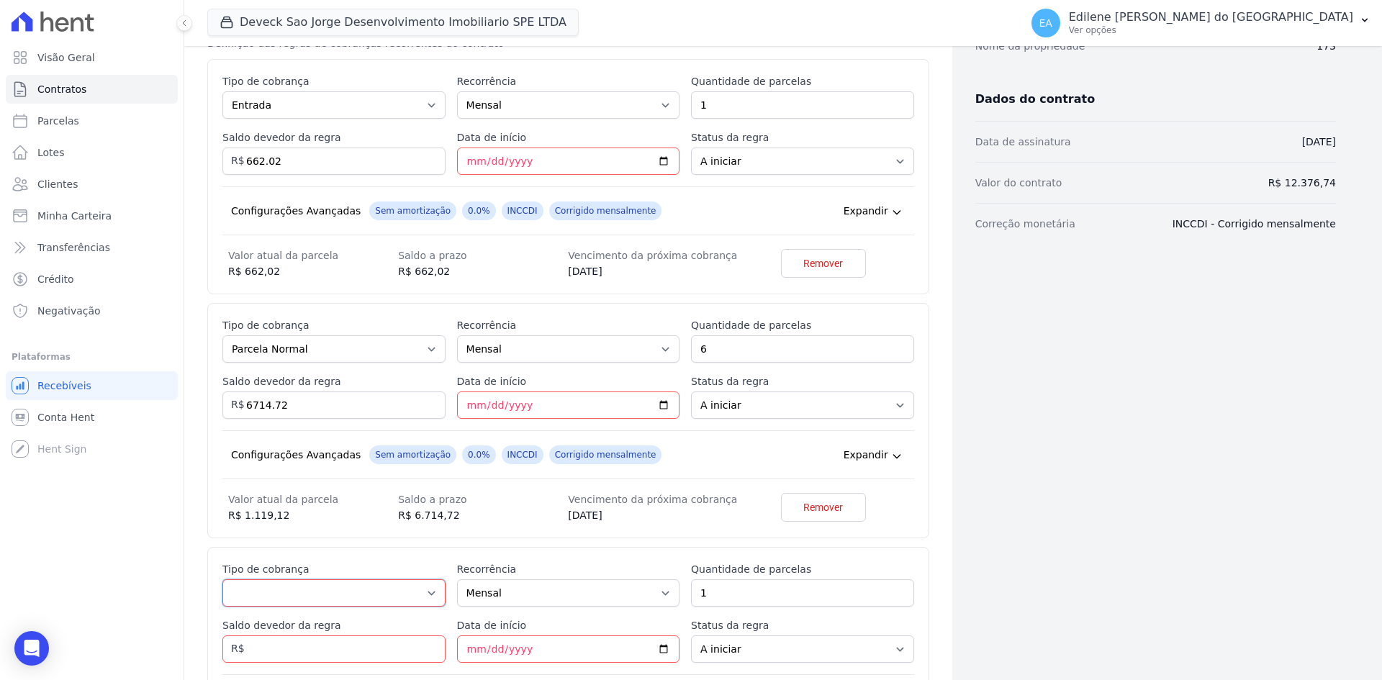
click at [430, 595] on select "Parcela Normal Entrada Sinal Intercalada Chaves Pré-chaves Pós-chaves Impostos …" at bounding box center [333, 592] width 223 height 27
select select "interleaved"
click at [222, 579] on select "Parcela Normal Entrada Sinal Intercalada Chaves Pré-chaves Pós-chaves Impostos …" at bounding box center [333, 592] width 223 height 27
click at [269, 650] on input "Saldo devedor da regra" at bounding box center [333, 649] width 223 height 27
type input "5000.00"
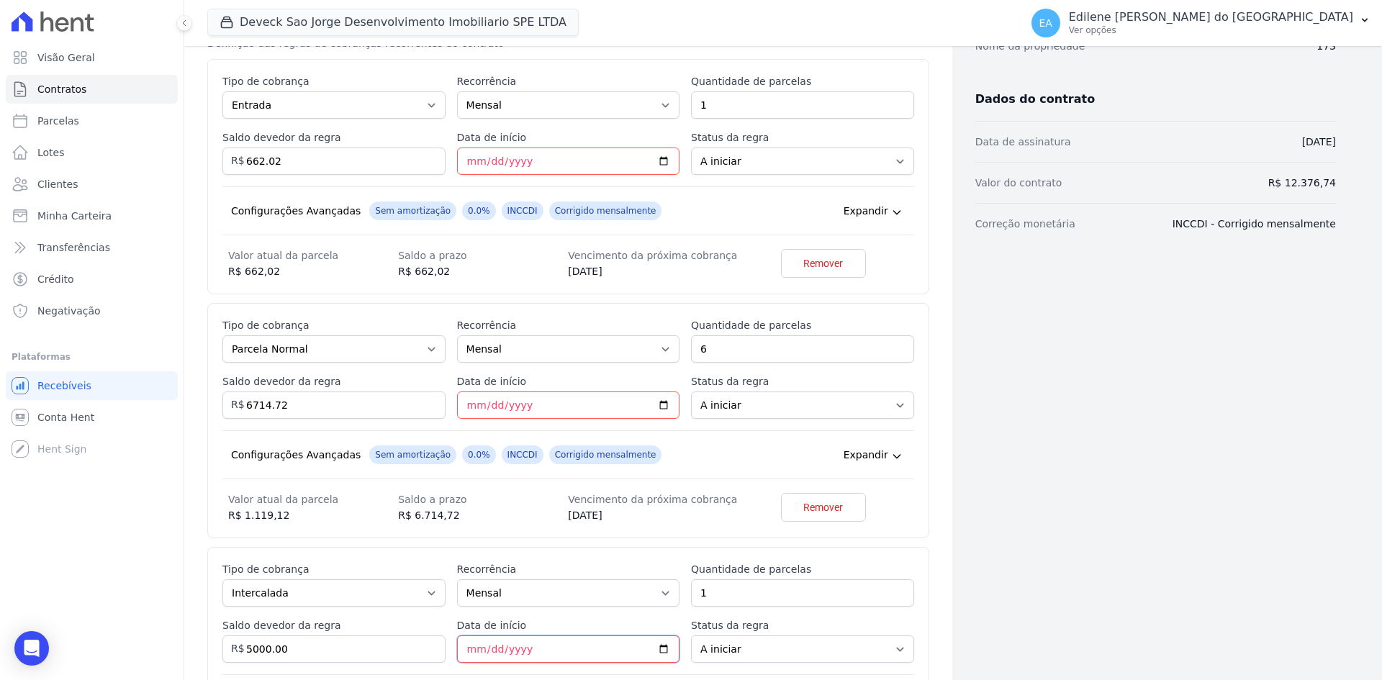
click at [466, 649] on input "Data de início" at bounding box center [568, 649] width 223 height 27
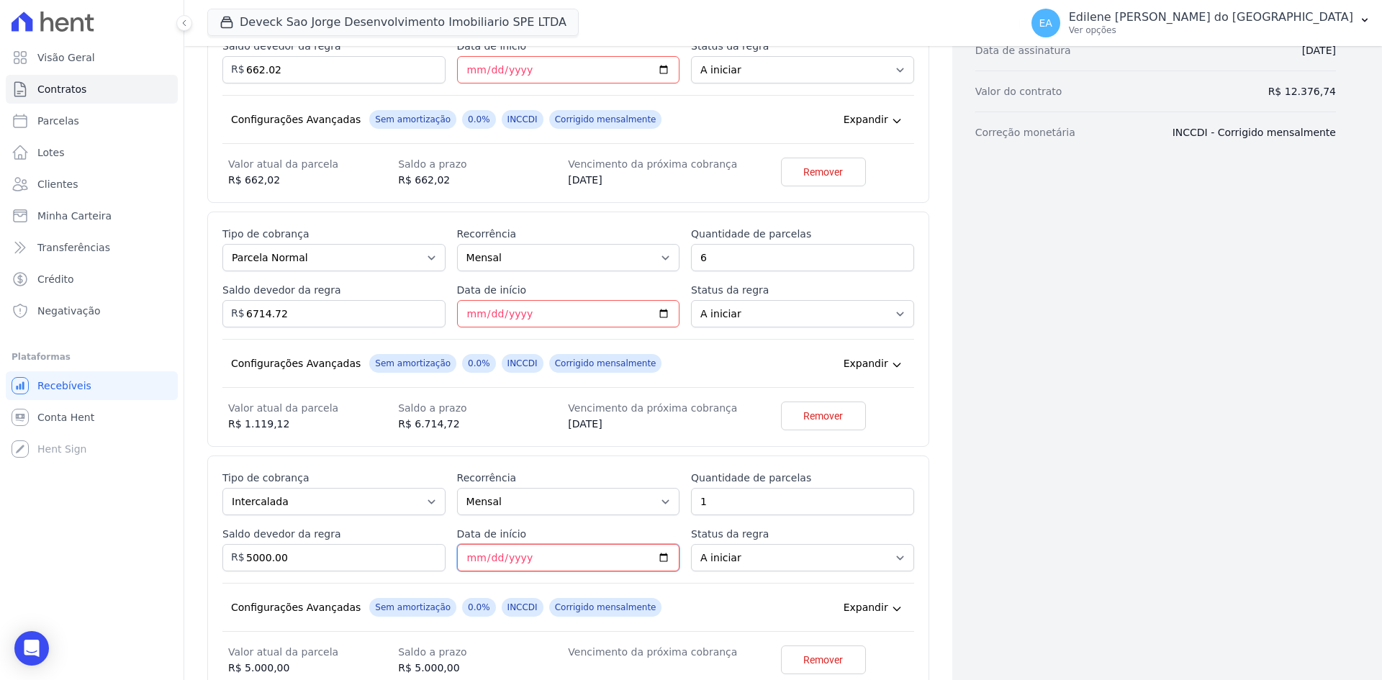
scroll to position [504, 0]
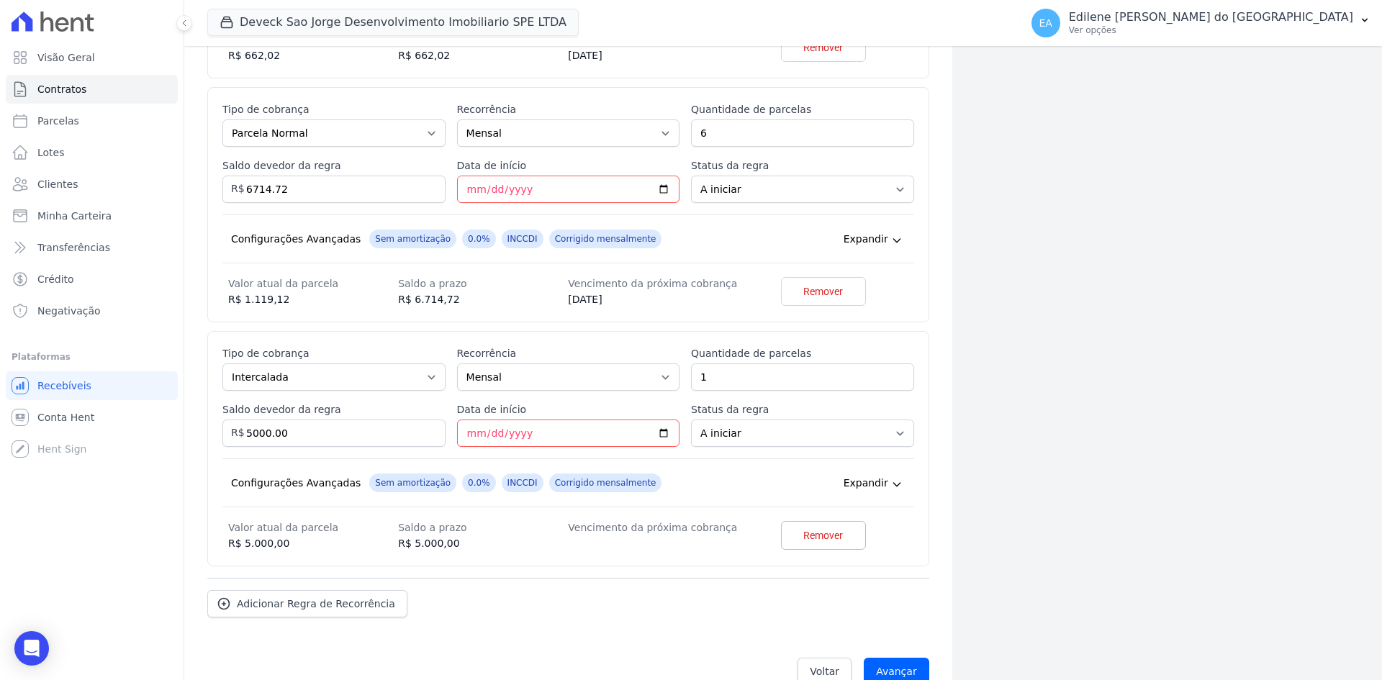
click at [826, 536] on span "Remover" at bounding box center [823, 535] width 40 height 14
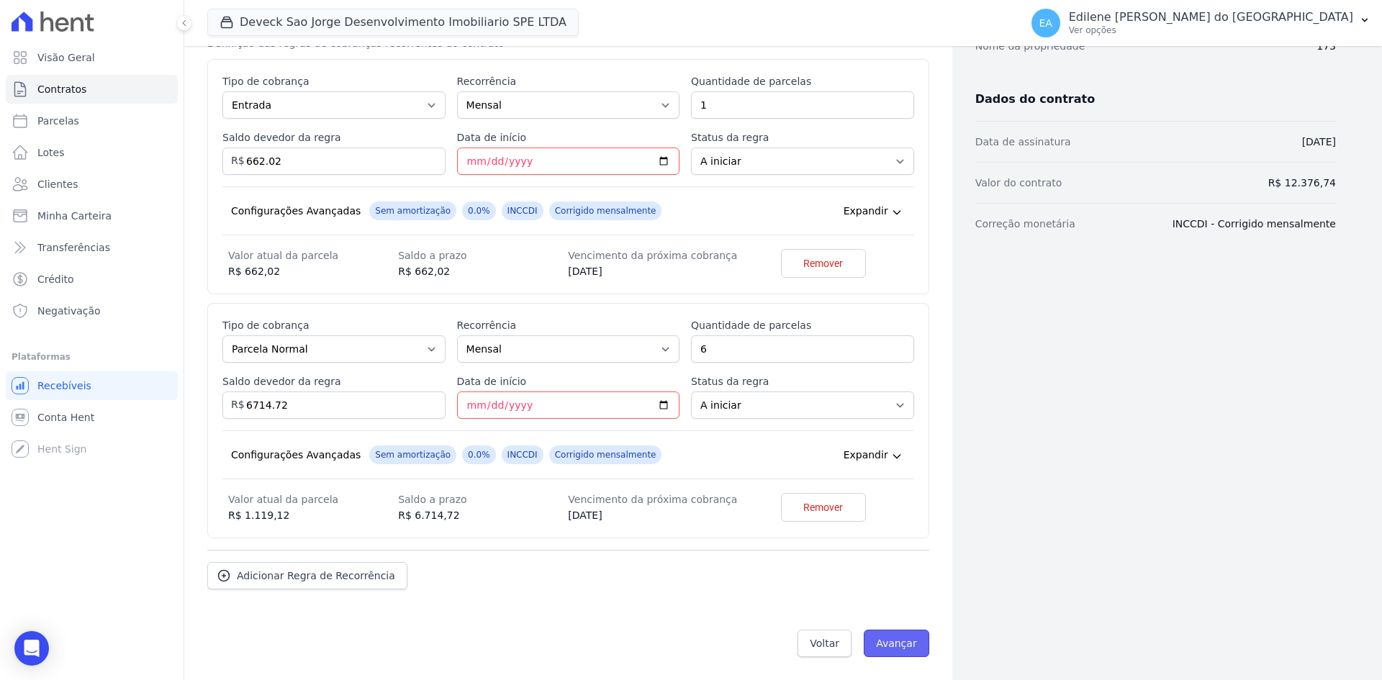
click at [884, 644] on input "Avançar" at bounding box center [897, 643] width 66 height 27
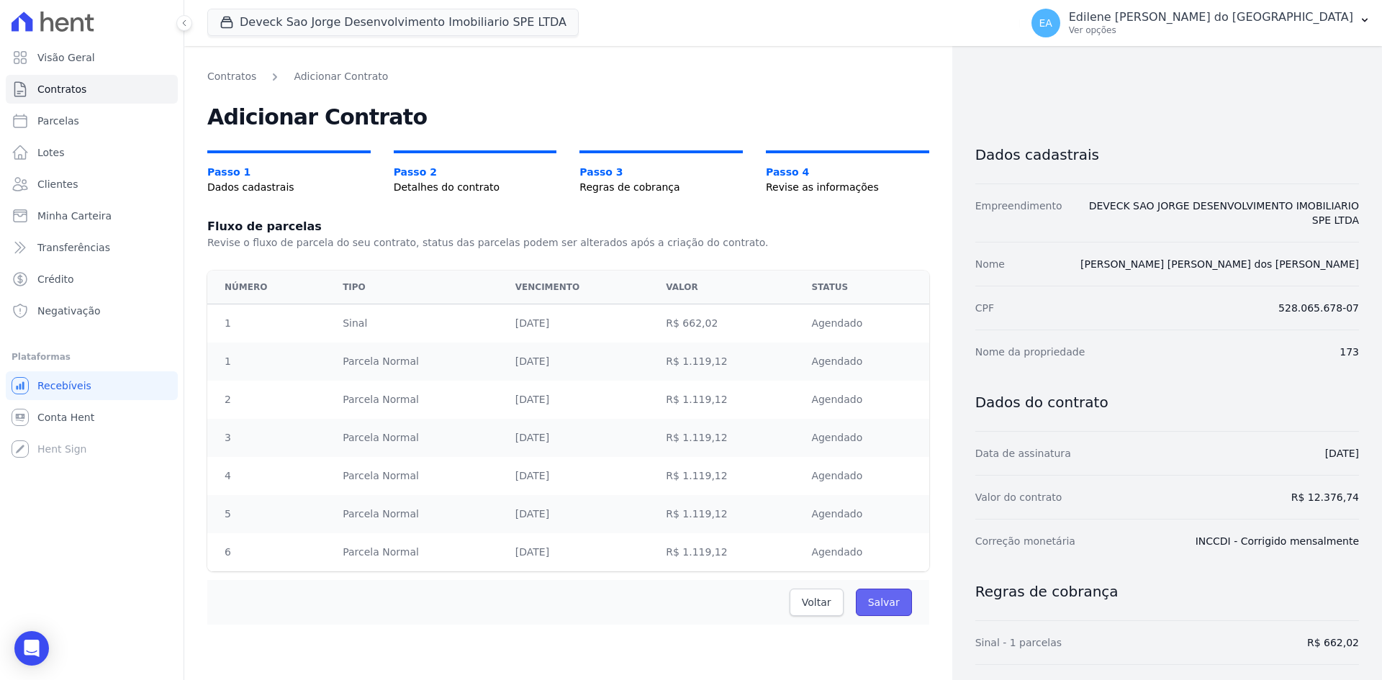
click at [881, 605] on input "Salvar" at bounding box center [884, 602] width 56 height 27
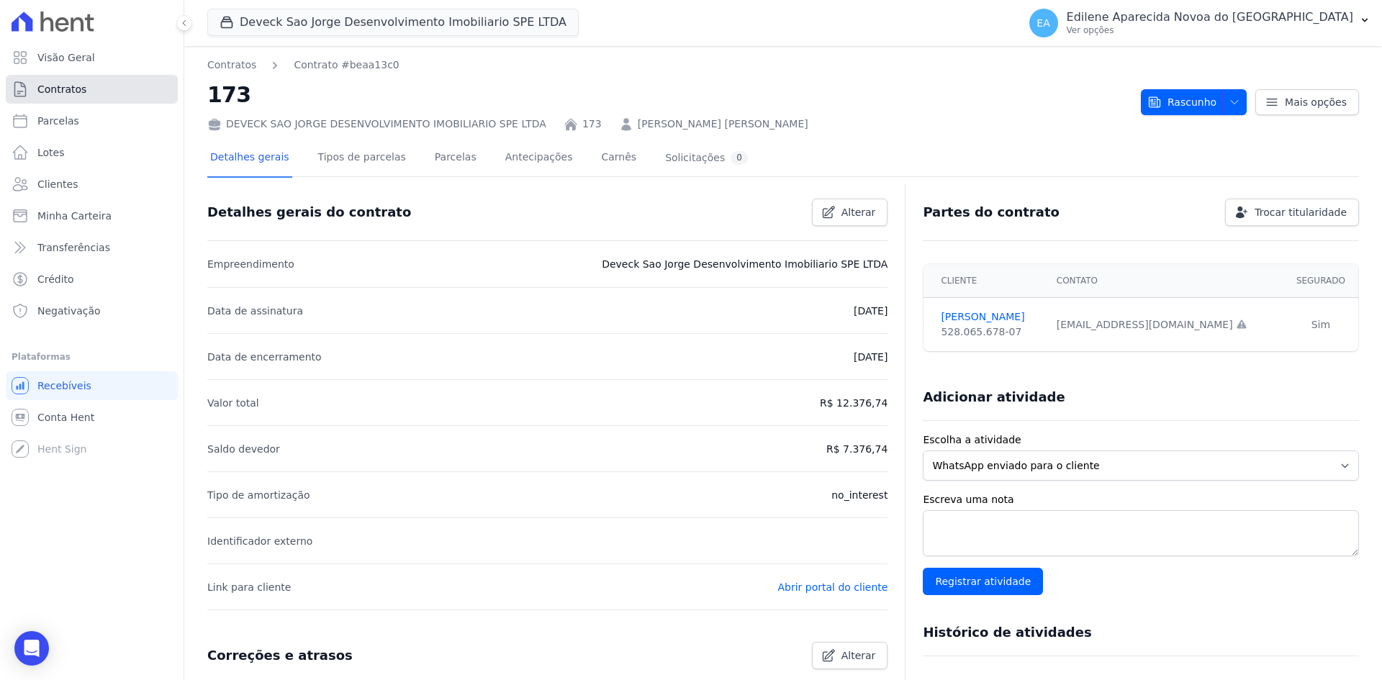
click at [50, 92] on span "Contratos" at bounding box center [61, 89] width 49 height 14
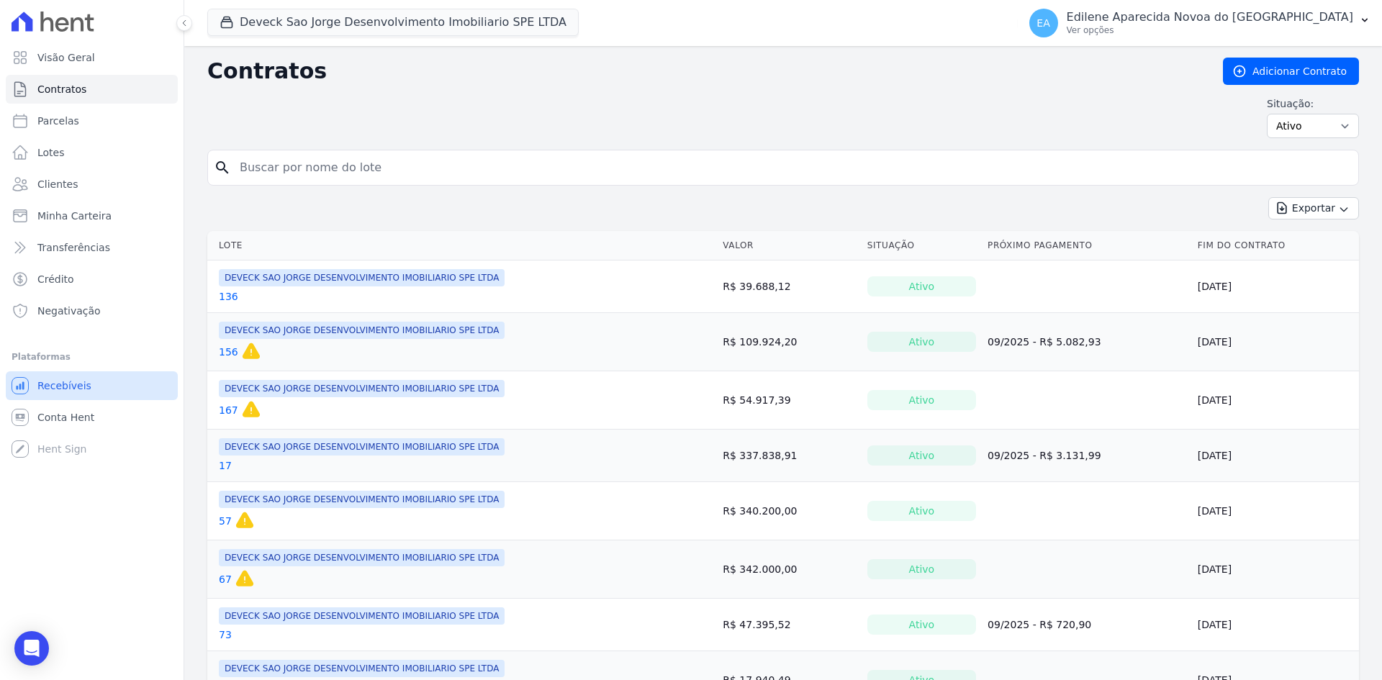
click at [61, 382] on span "Recebíveis" at bounding box center [64, 386] width 54 height 14
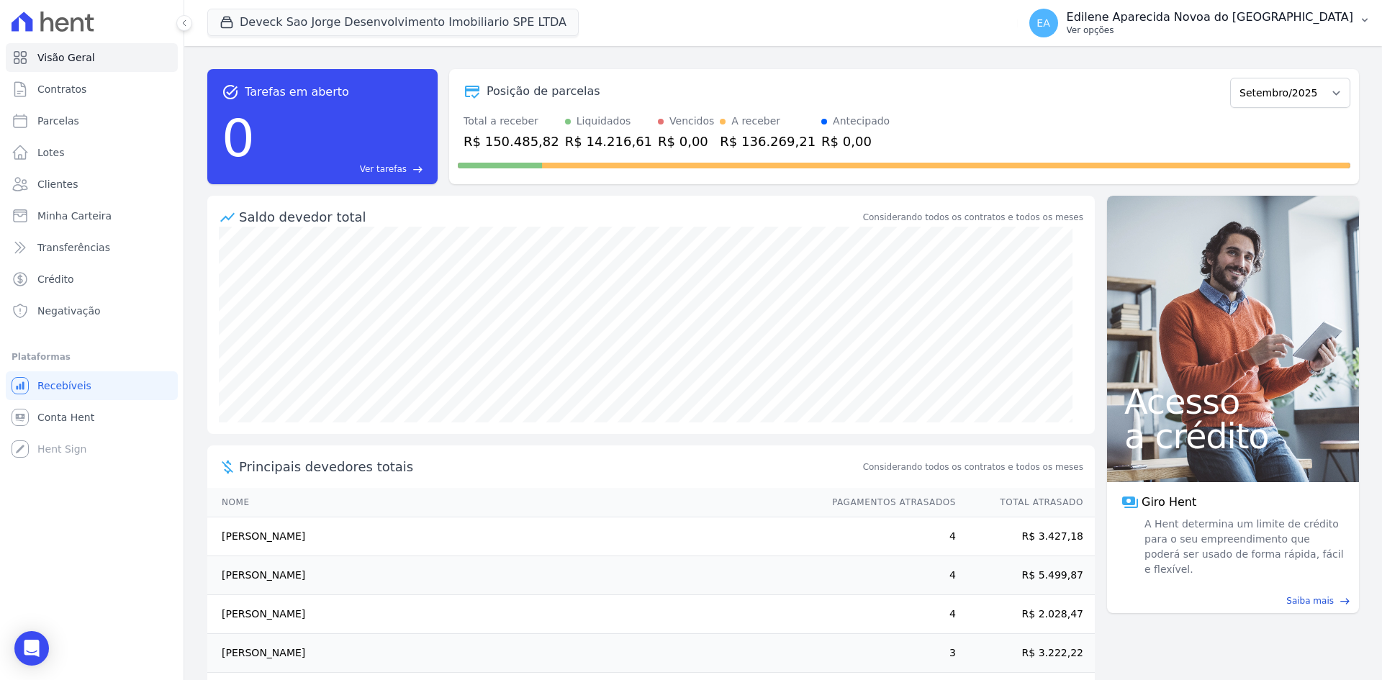
click at [1150, 29] on p "Ver opções" at bounding box center [1210, 30] width 287 height 12
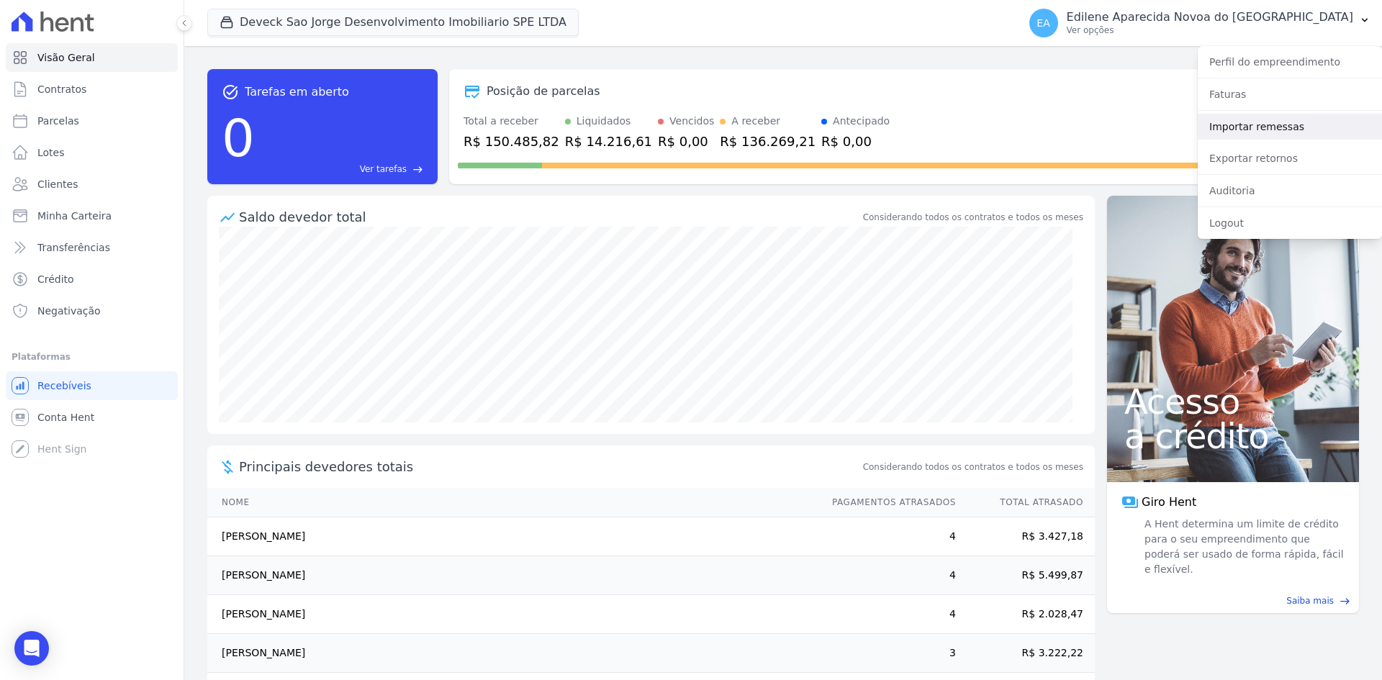
click at [1241, 128] on link "Importar remessas" at bounding box center [1290, 127] width 184 height 26
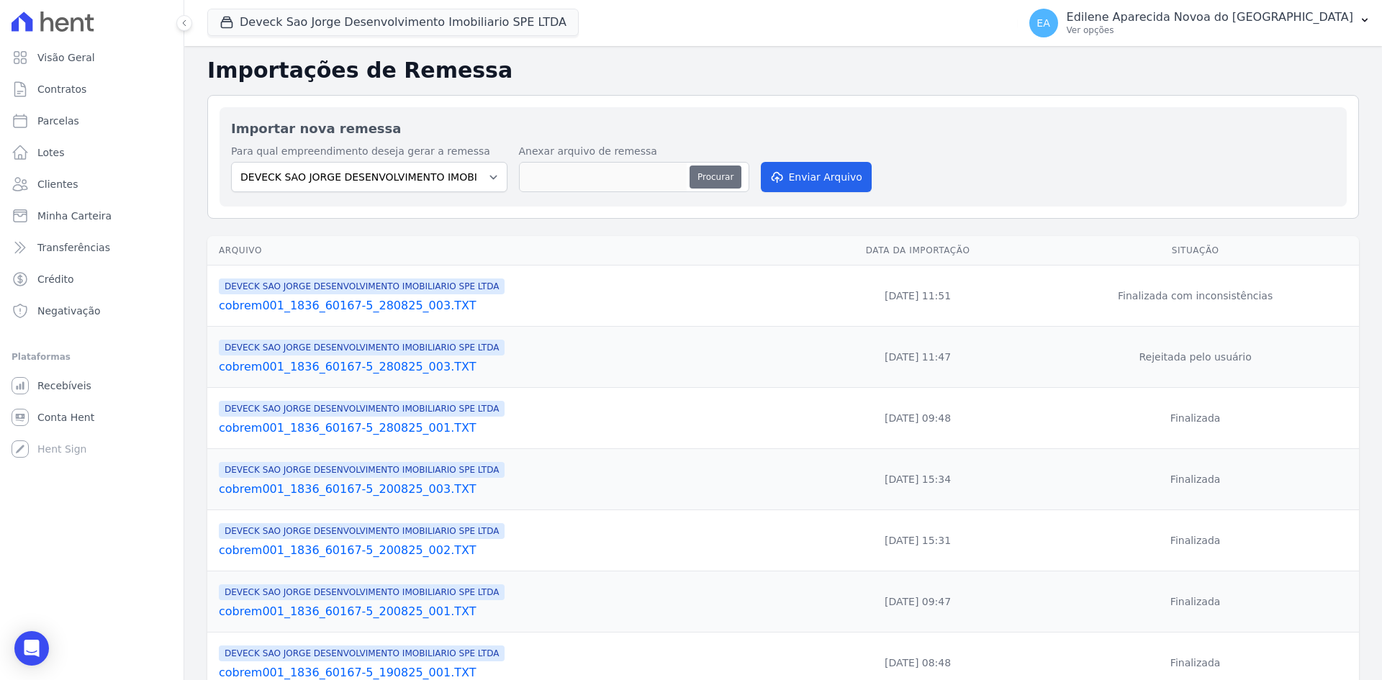
click at [714, 172] on button "Procurar" at bounding box center [716, 177] width 52 height 23
type input "cobrem001_1836_60167-5_010925_001.TXT"
drag, startPoint x: 829, startPoint y: 177, endPoint x: 816, endPoint y: 182, distance: 13.2
click at [829, 177] on button "Enviar Arquivo" at bounding box center [816, 177] width 111 height 30
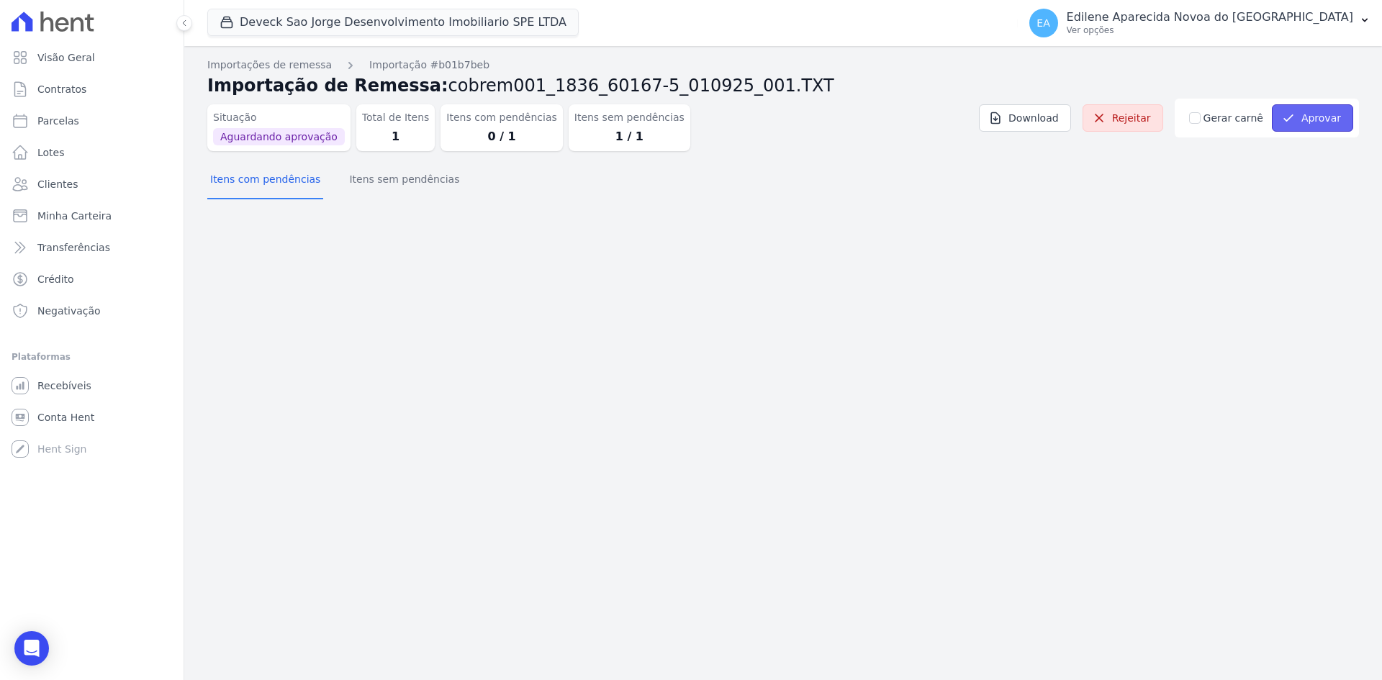
click at [1328, 114] on button "Aprovar" at bounding box center [1312, 117] width 81 height 27
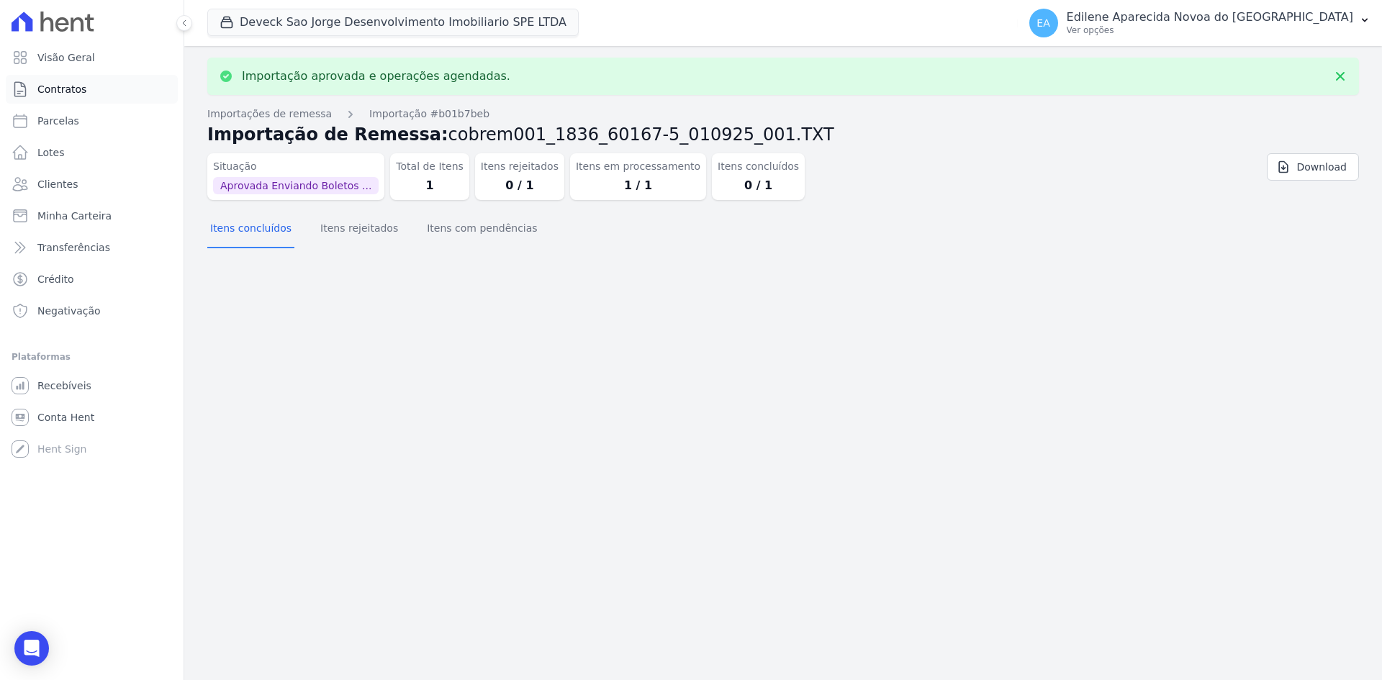
click at [56, 81] on link "Contratos" at bounding box center [92, 89] width 172 height 29
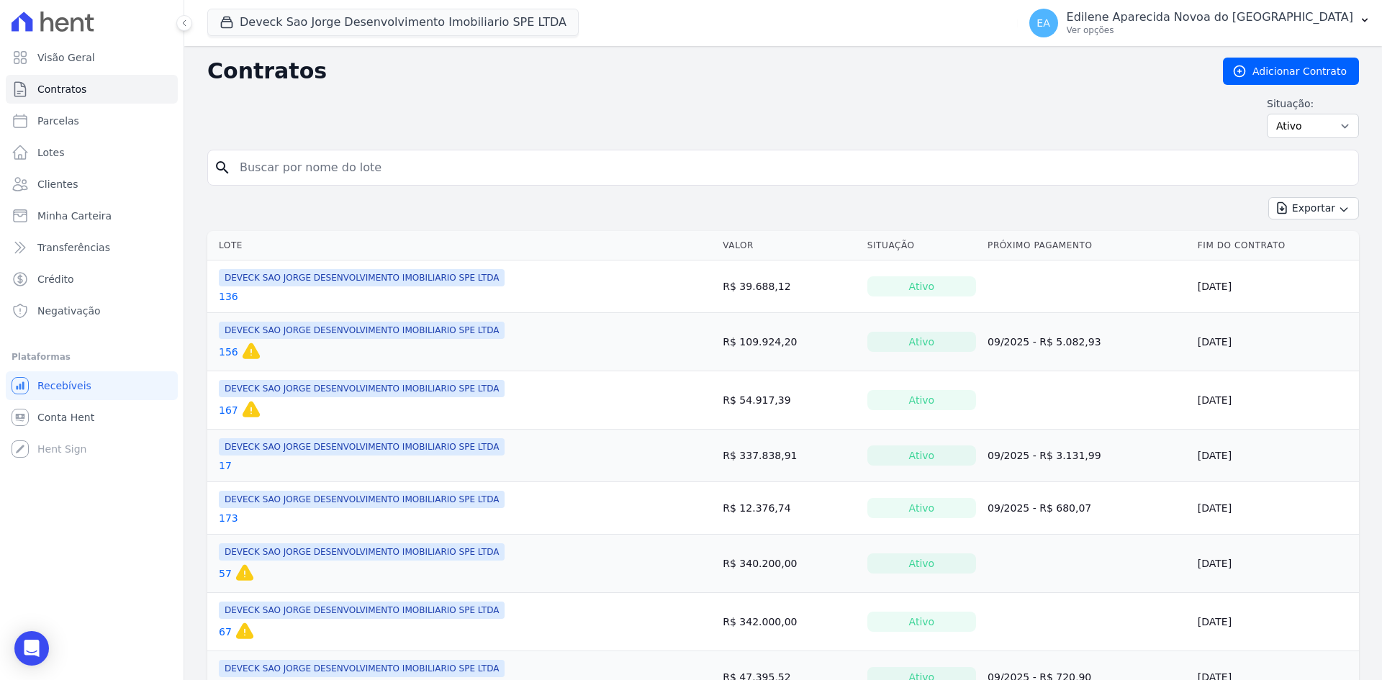
click at [358, 171] on input "search" at bounding box center [792, 167] width 1122 height 29
type input "173"
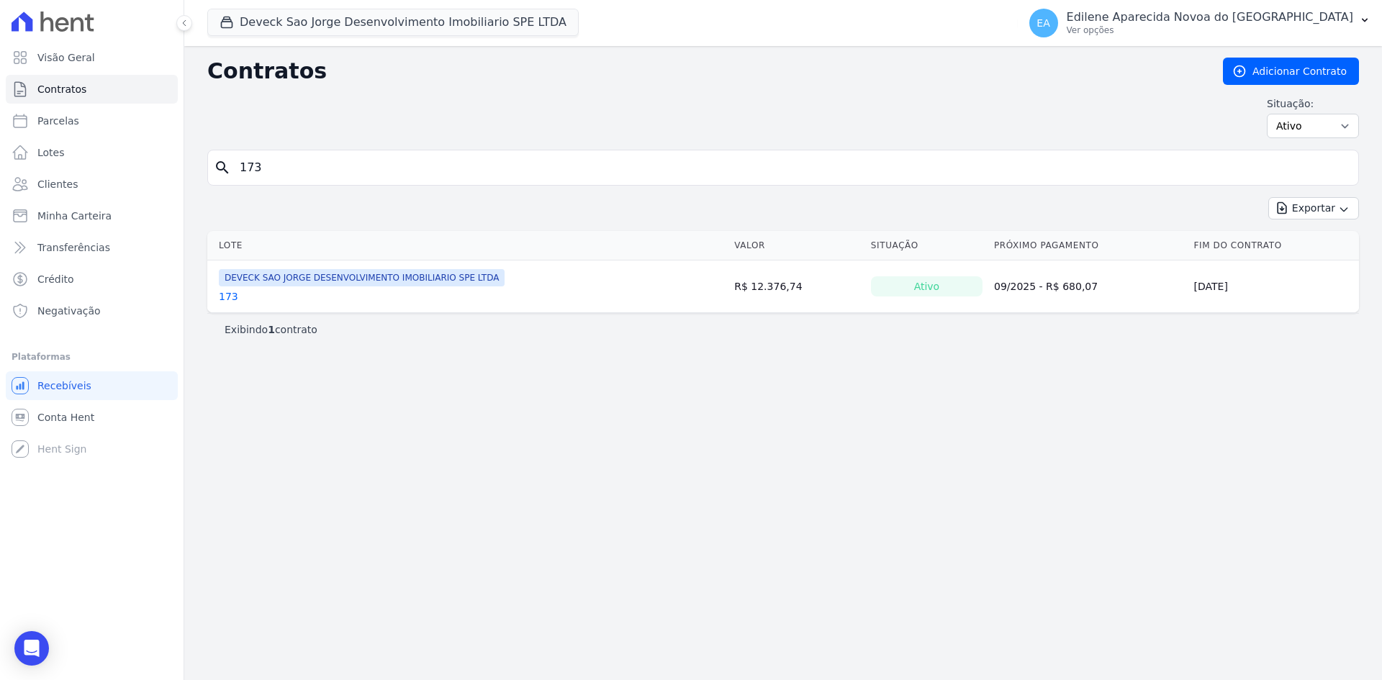
click at [229, 297] on link "173" at bounding box center [228, 296] width 19 height 14
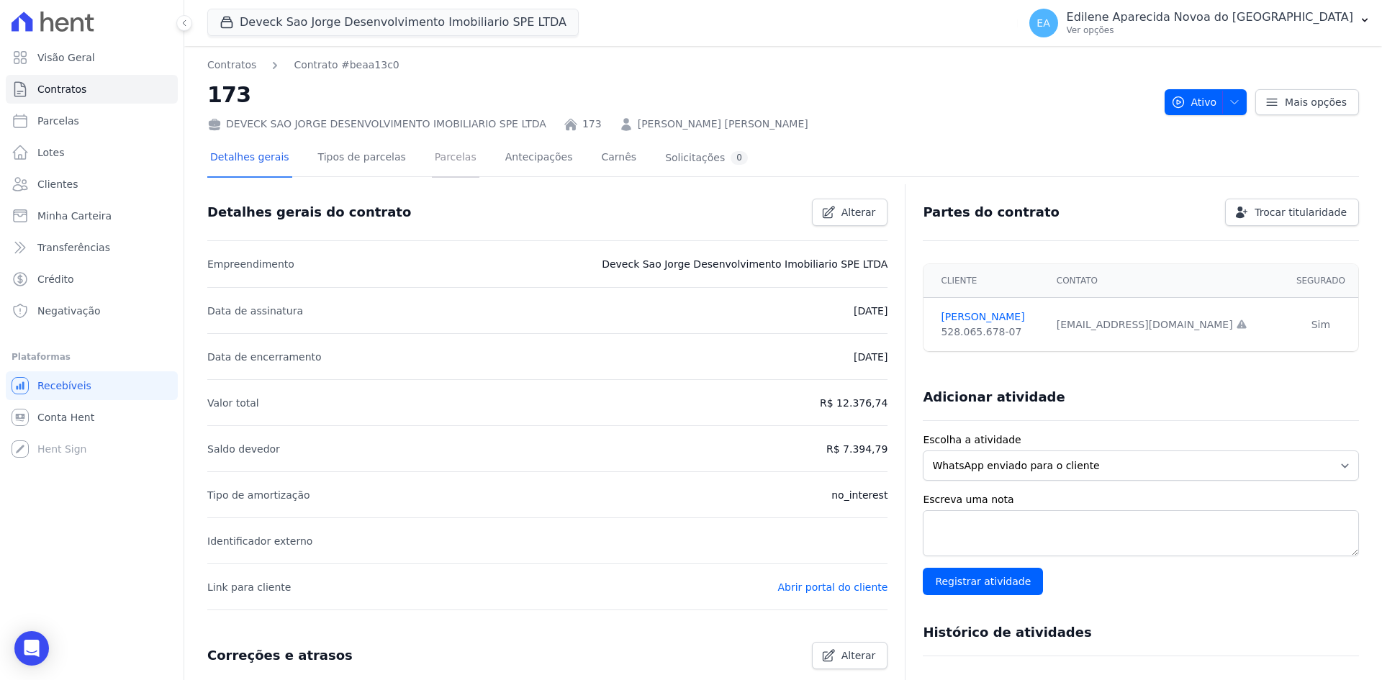
click at [432, 157] on link "Parcelas" at bounding box center [456, 159] width 48 height 38
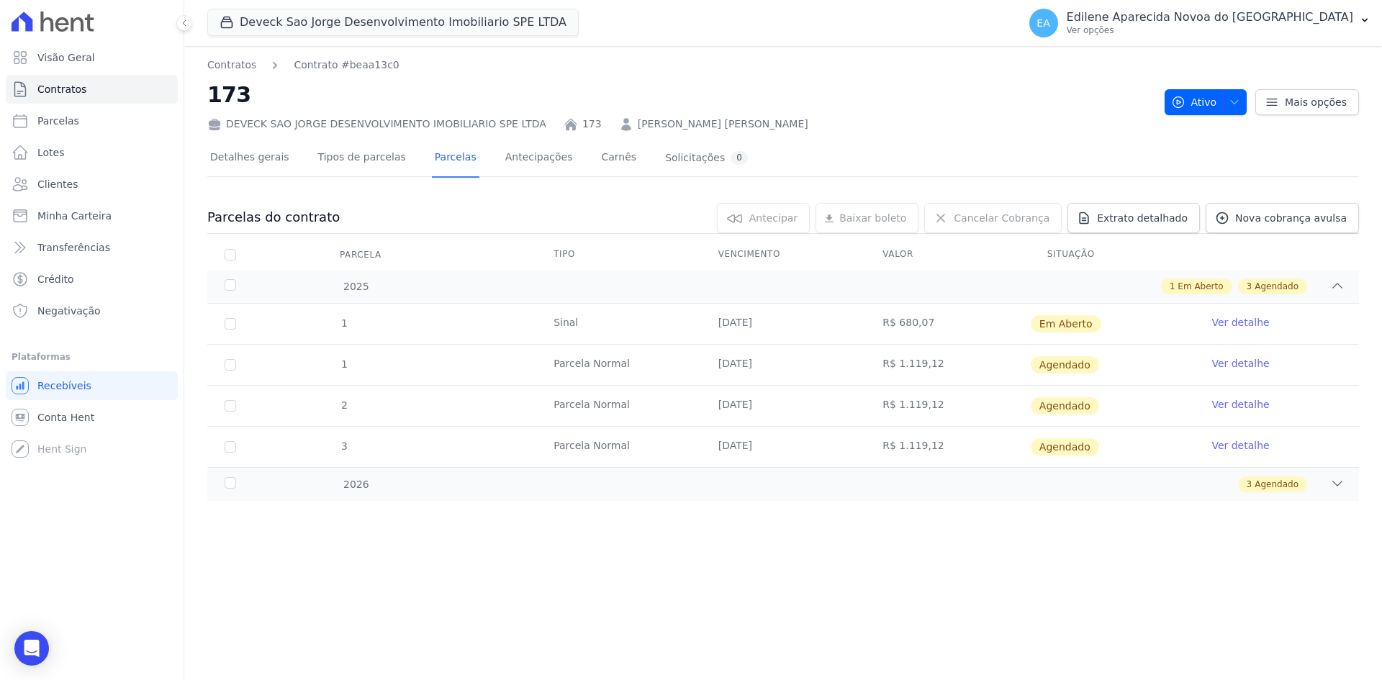
click at [1245, 322] on link "Ver detalhe" at bounding box center [1241, 322] width 58 height 14
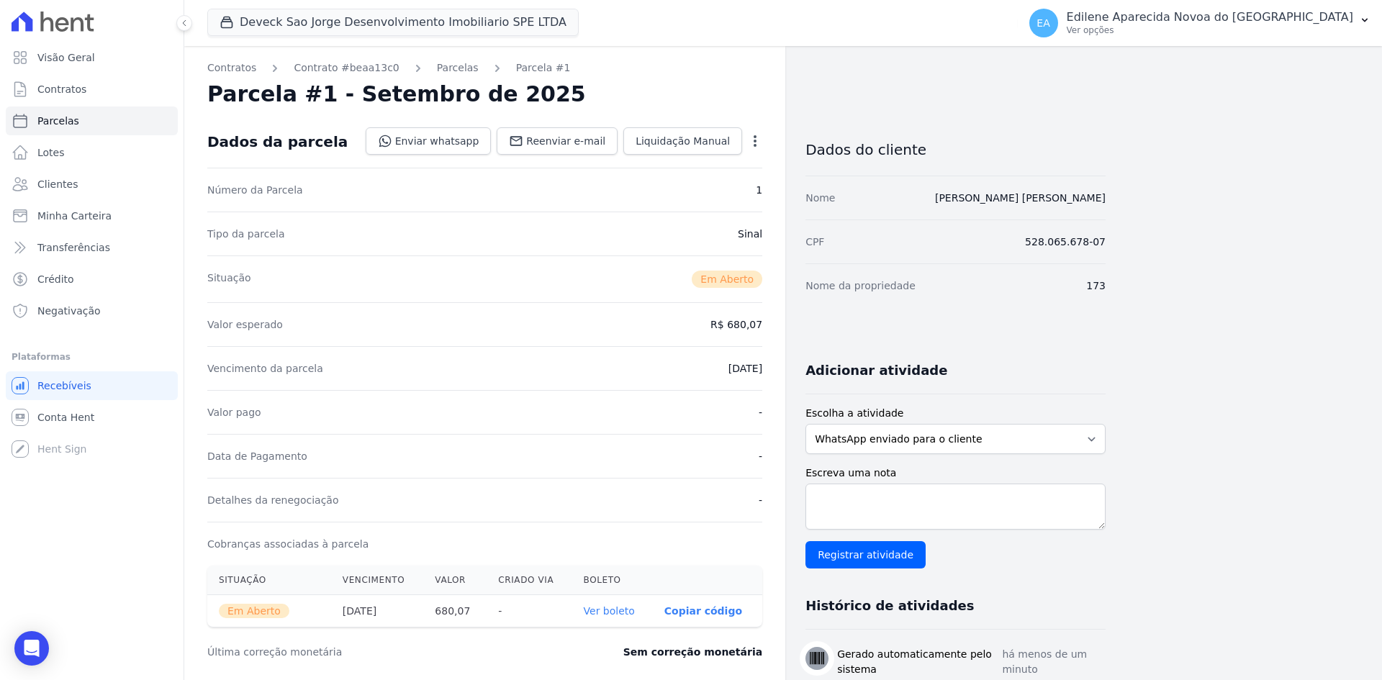
click at [624, 611] on link "Ver boleto" at bounding box center [609, 611] width 51 height 12
